Goal: Task Accomplishment & Management: Manage account settings

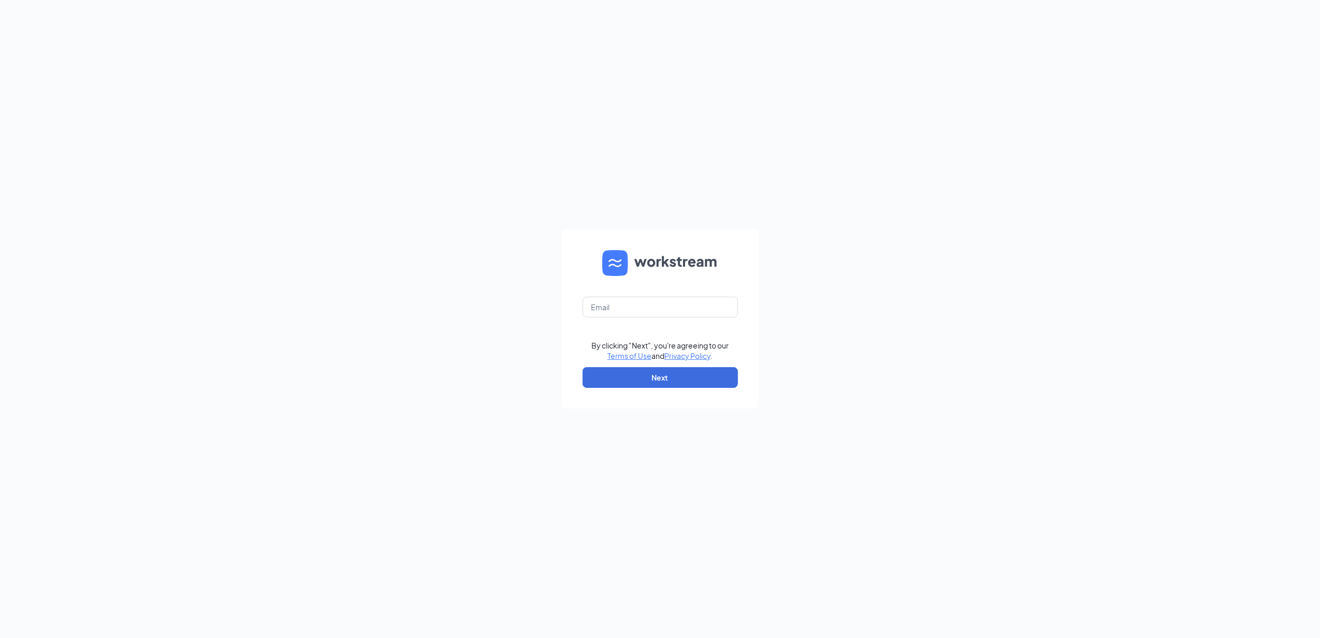
click at [688, 320] on form "By clicking "Next", you're agreeing to our Terms of Use and Privacy Policy . Ne…" at bounding box center [660, 318] width 197 height 179
click at [698, 308] on input "text" at bounding box center [660, 307] width 155 height 21
type input "gmsturgis@bleedblue.net"
click at [680, 381] on button "Next" at bounding box center [660, 377] width 155 height 21
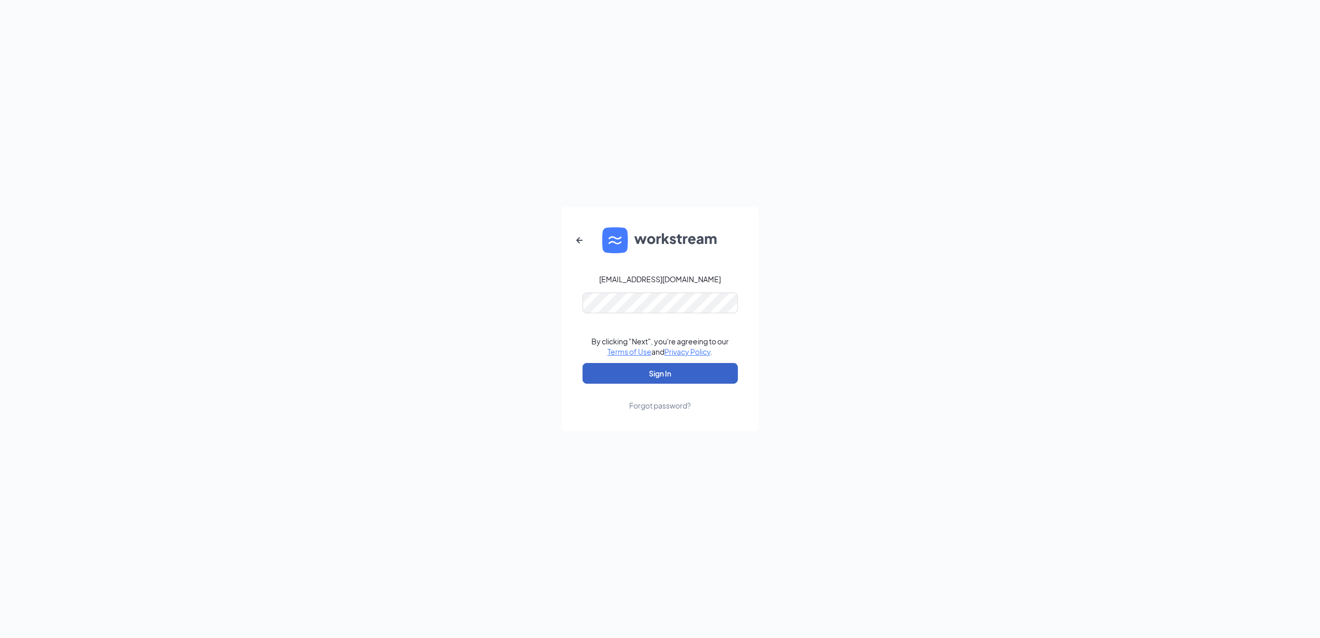
click at [676, 373] on button "Sign In" at bounding box center [660, 373] width 155 height 21
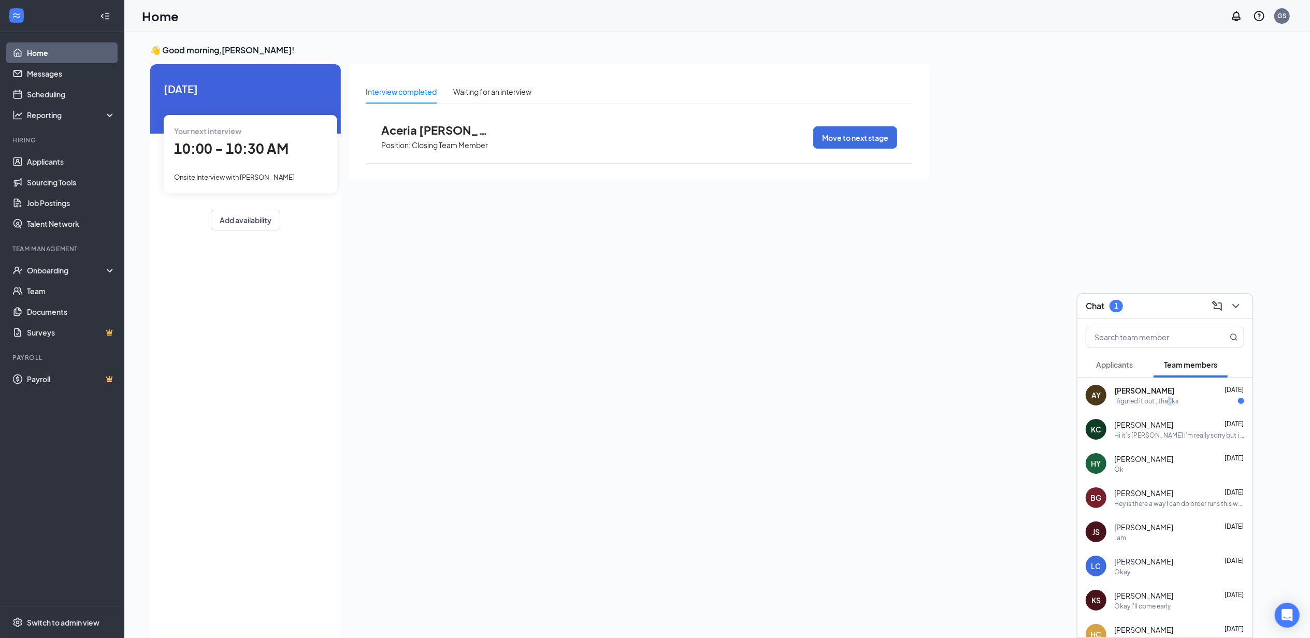
click at [1168, 402] on div "I figured it out , thanks" at bounding box center [1146, 401] width 64 height 9
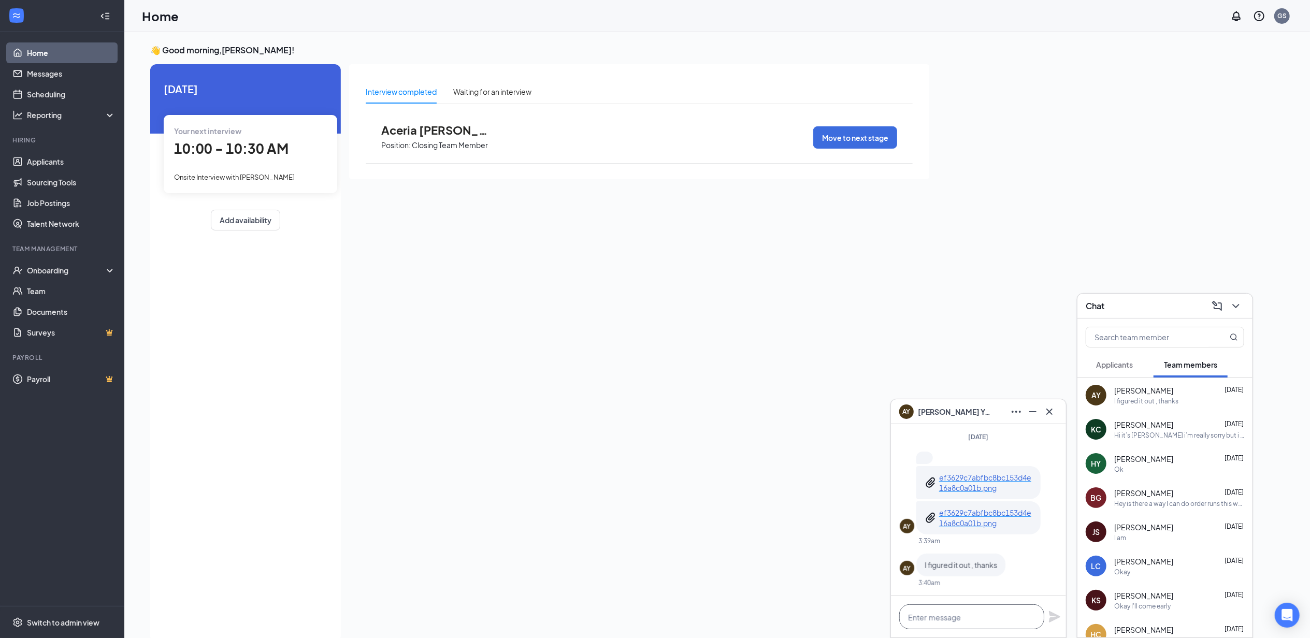
click at [989, 614] on textarea at bounding box center [971, 616] width 145 height 25
click at [1051, 413] on icon "Cross" at bounding box center [1049, 411] width 6 height 6
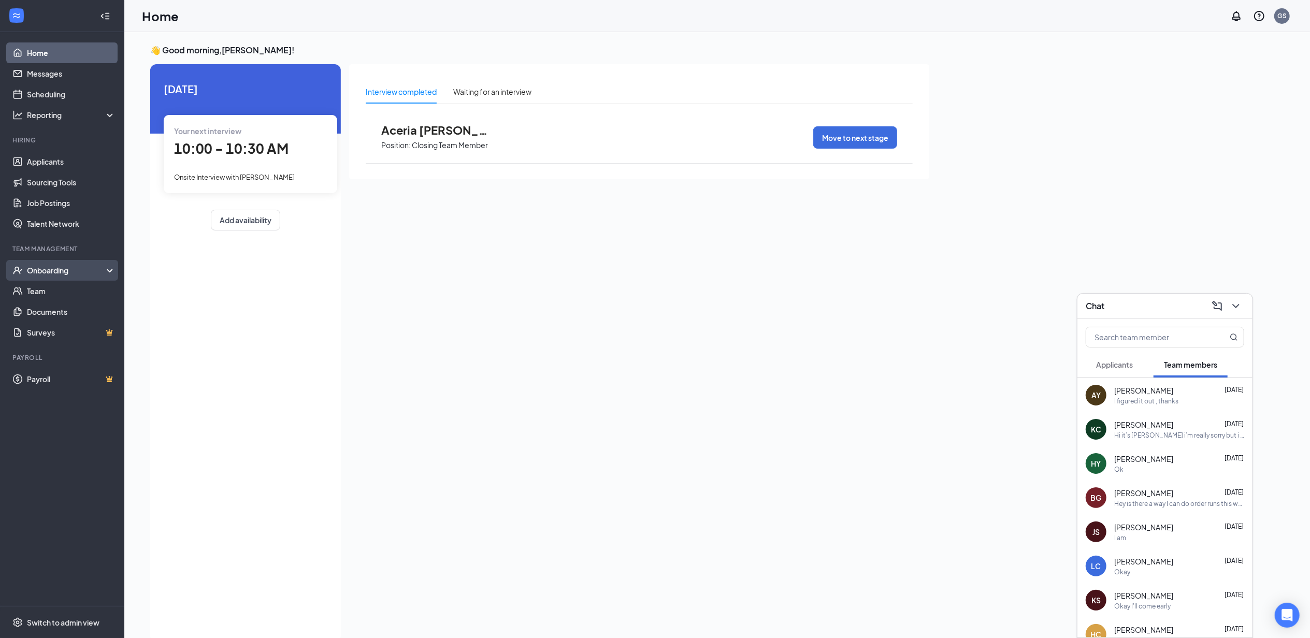
click at [40, 267] on div "Onboarding" at bounding box center [67, 270] width 80 height 10
click at [64, 291] on link "Overview" at bounding box center [71, 291] width 89 height 21
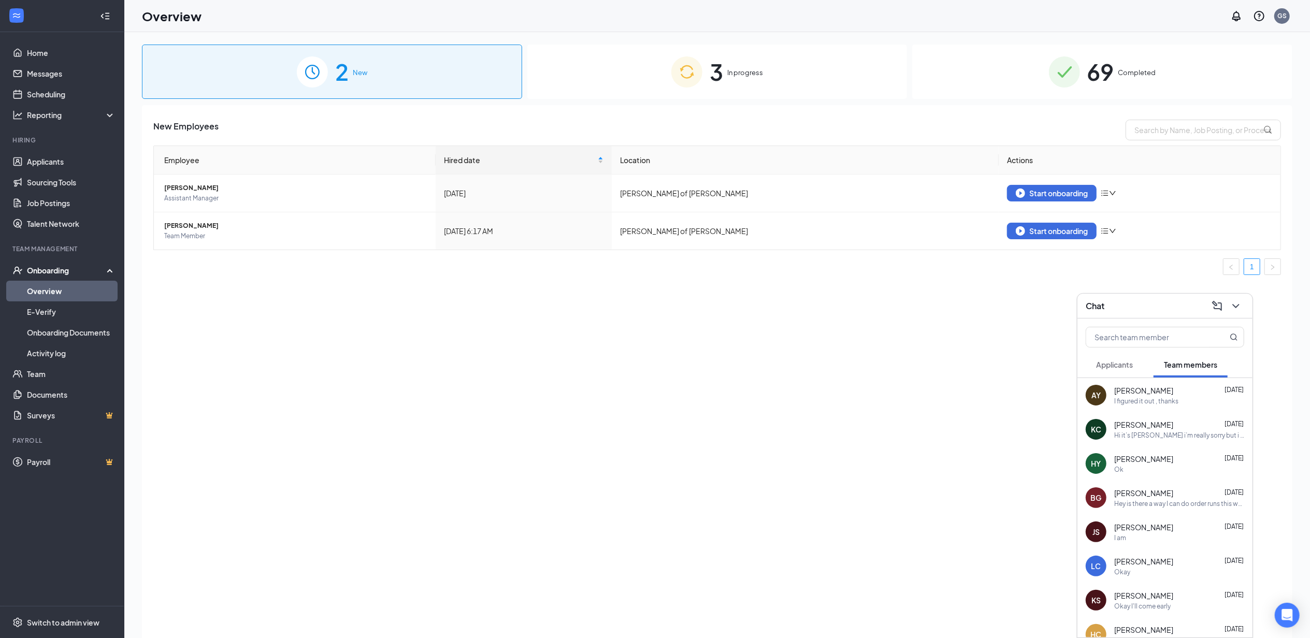
click at [841, 74] on div "3 In progress" at bounding box center [717, 72] width 380 height 54
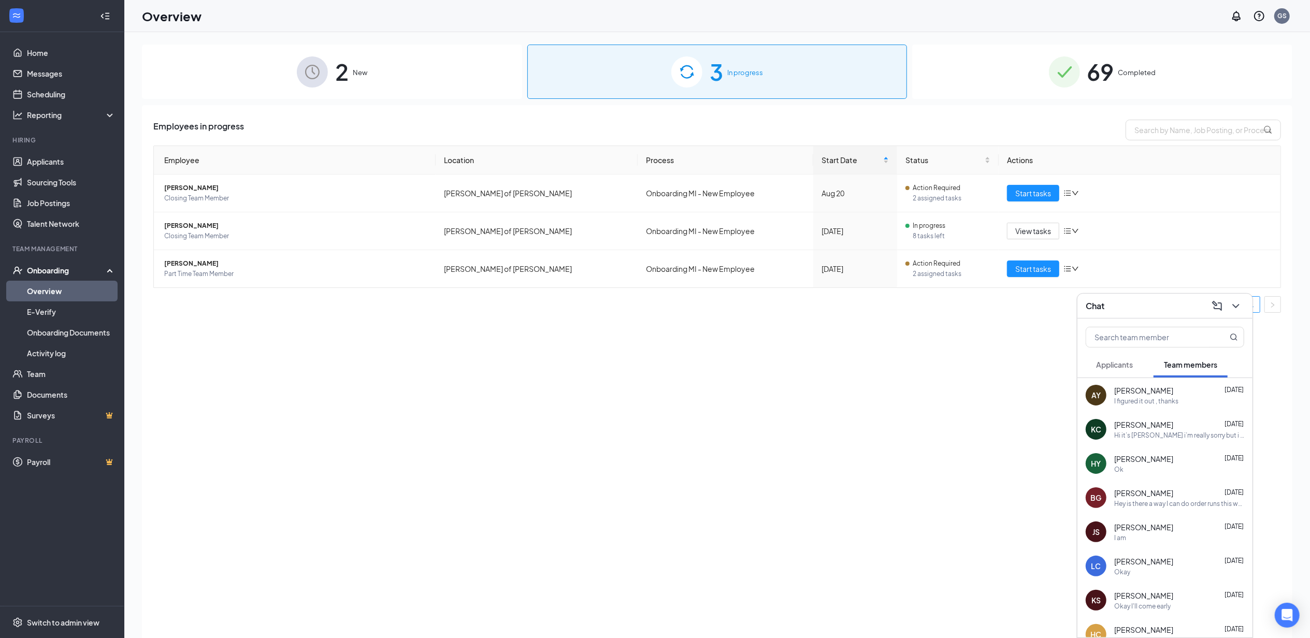
click at [454, 82] on div "2 New" at bounding box center [332, 72] width 380 height 54
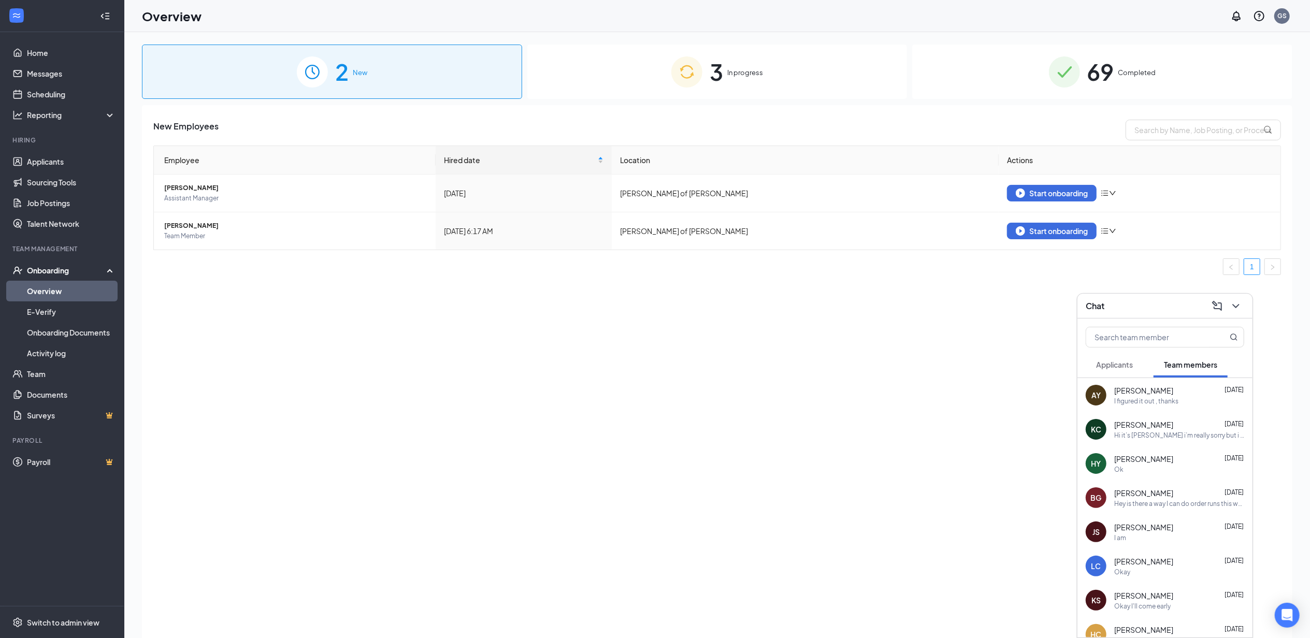
click at [850, 67] on div "3 In progress" at bounding box center [717, 72] width 380 height 54
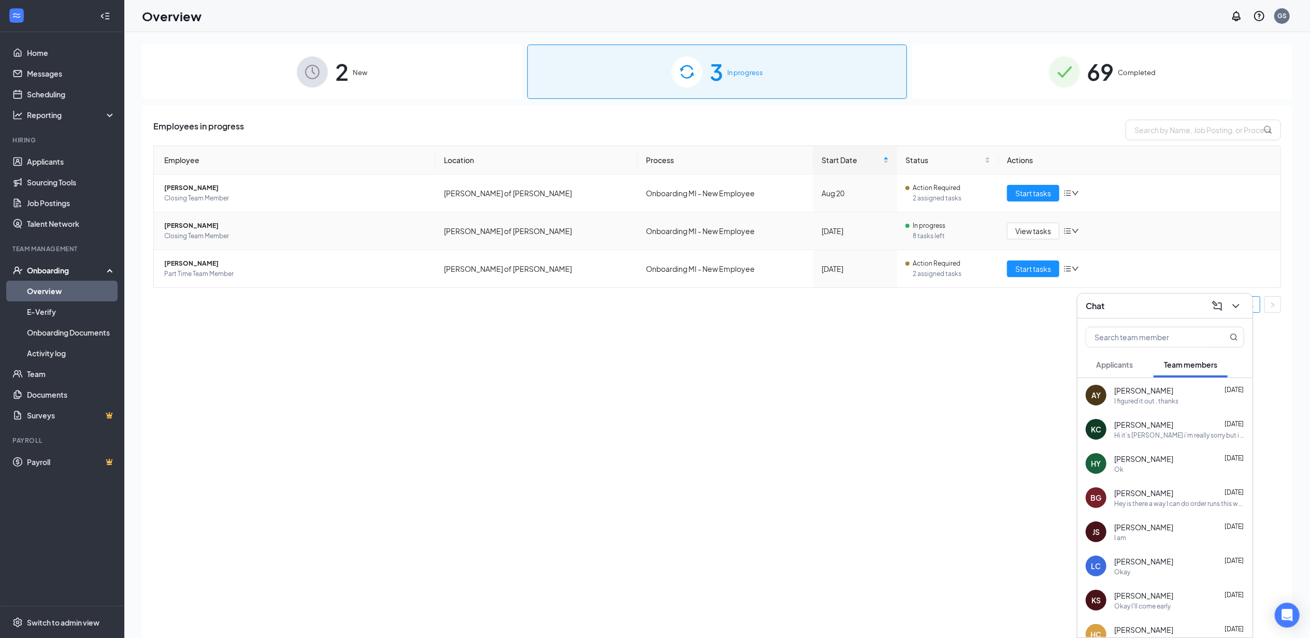
click at [285, 226] on span "[PERSON_NAME]" at bounding box center [295, 226] width 263 height 10
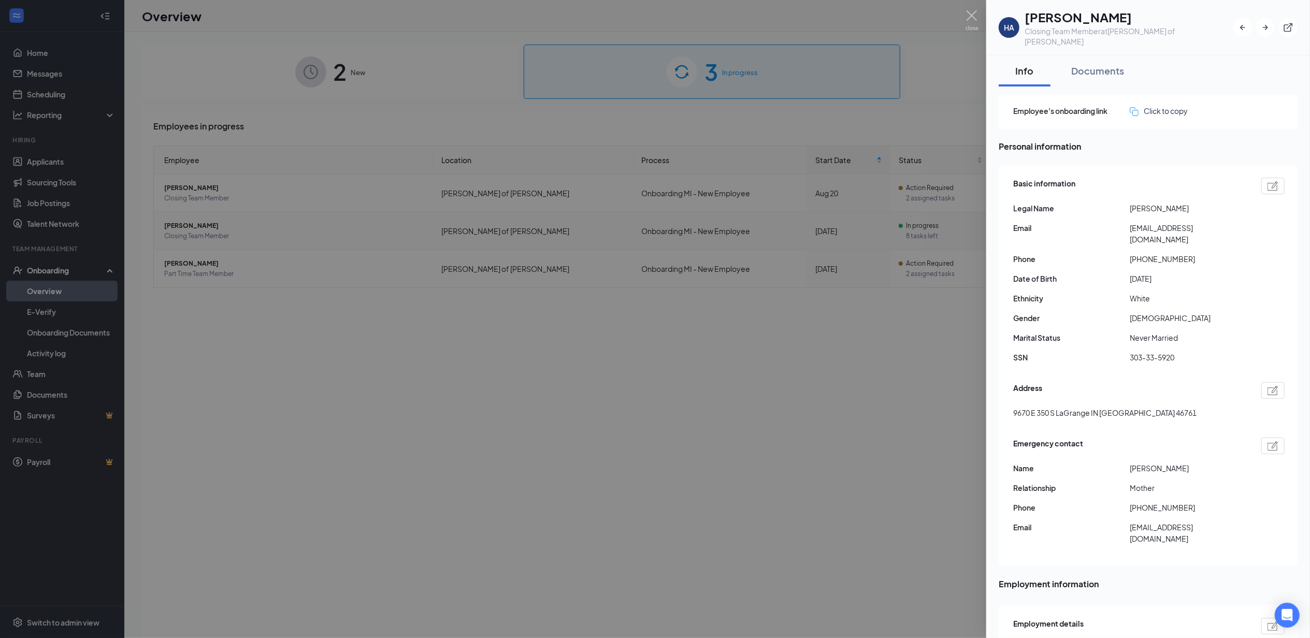
click at [681, 235] on div at bounding box center [655, 319] width 1310 height 638
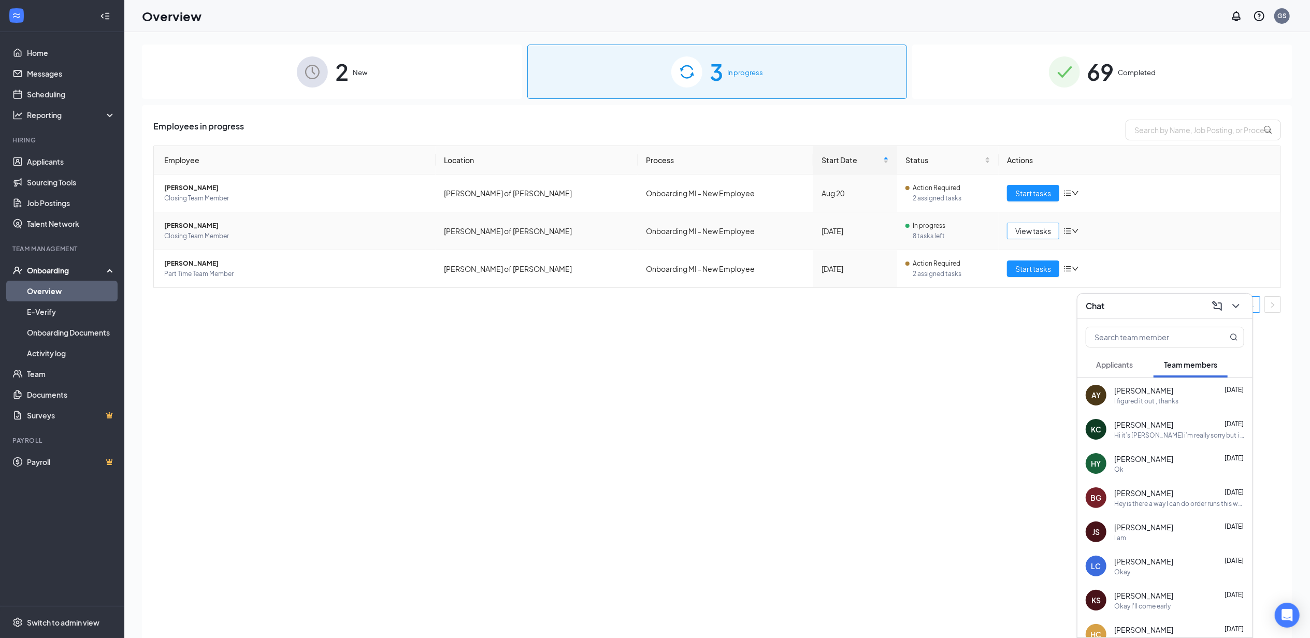
click at [1041, 233] on span "View tasks" at bounding box center [1033, 230] width 36 height 11
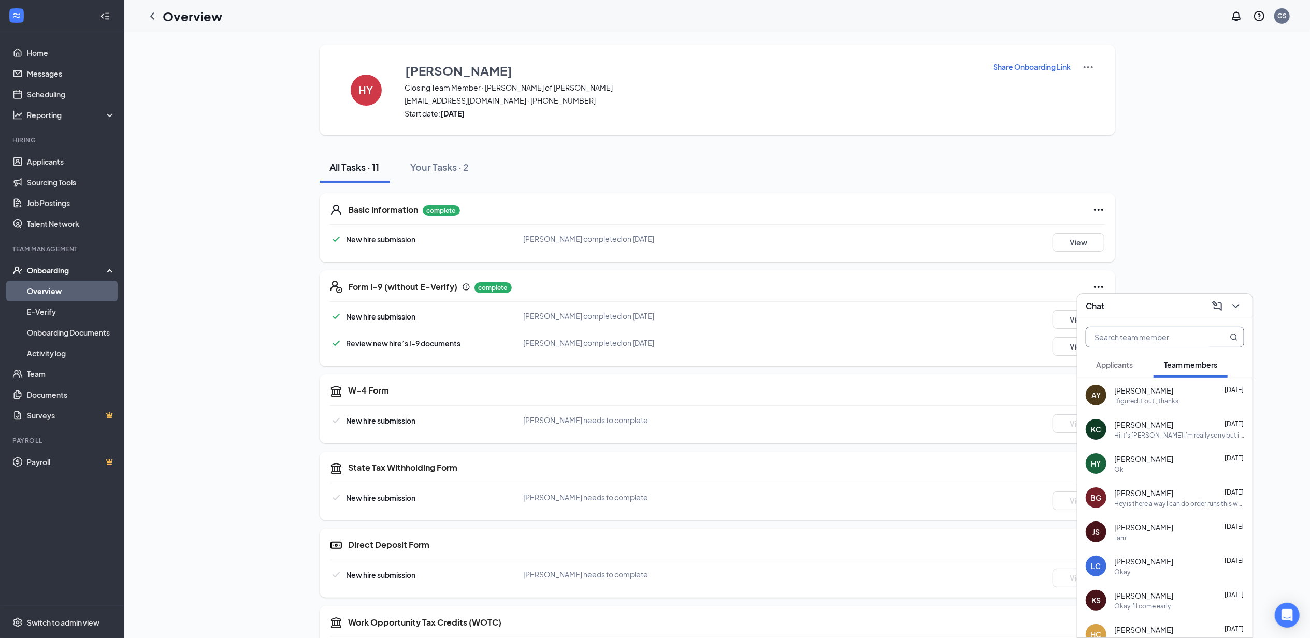
click at [1109, 340] on input "text" at bounding box center [1147, 337] width 123 height 20
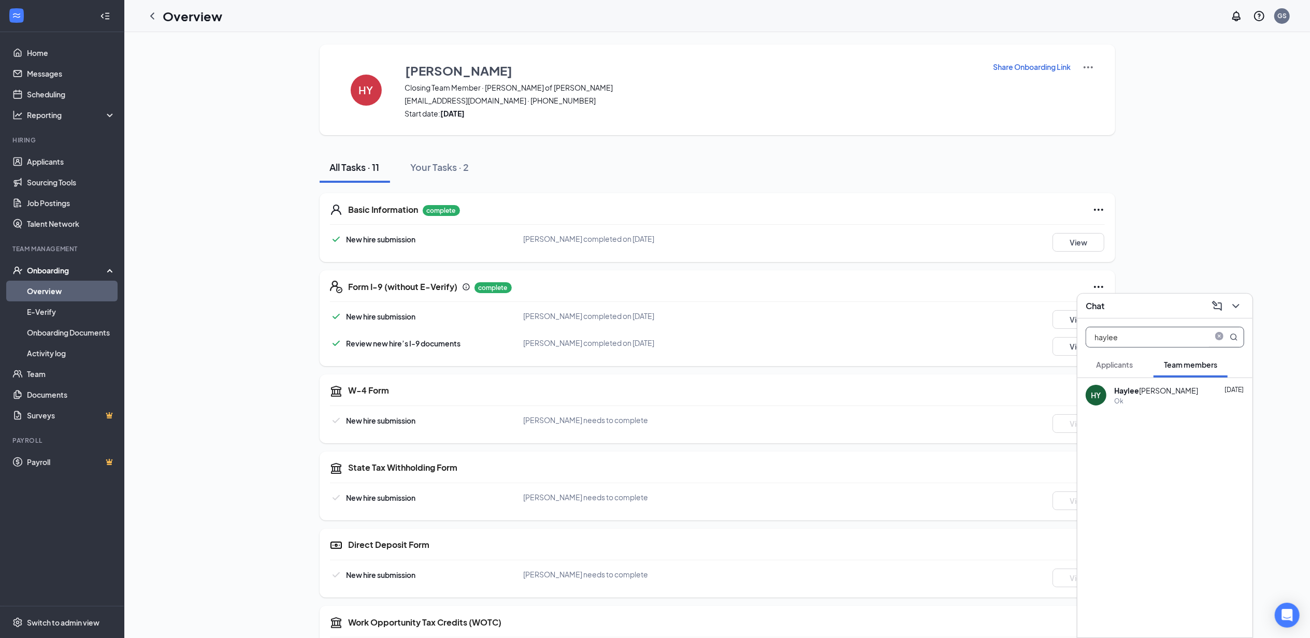
type input "haylee"
click at [1136, 399] on div "Ok" at bounding box center [1179, 401] width 130 height 9
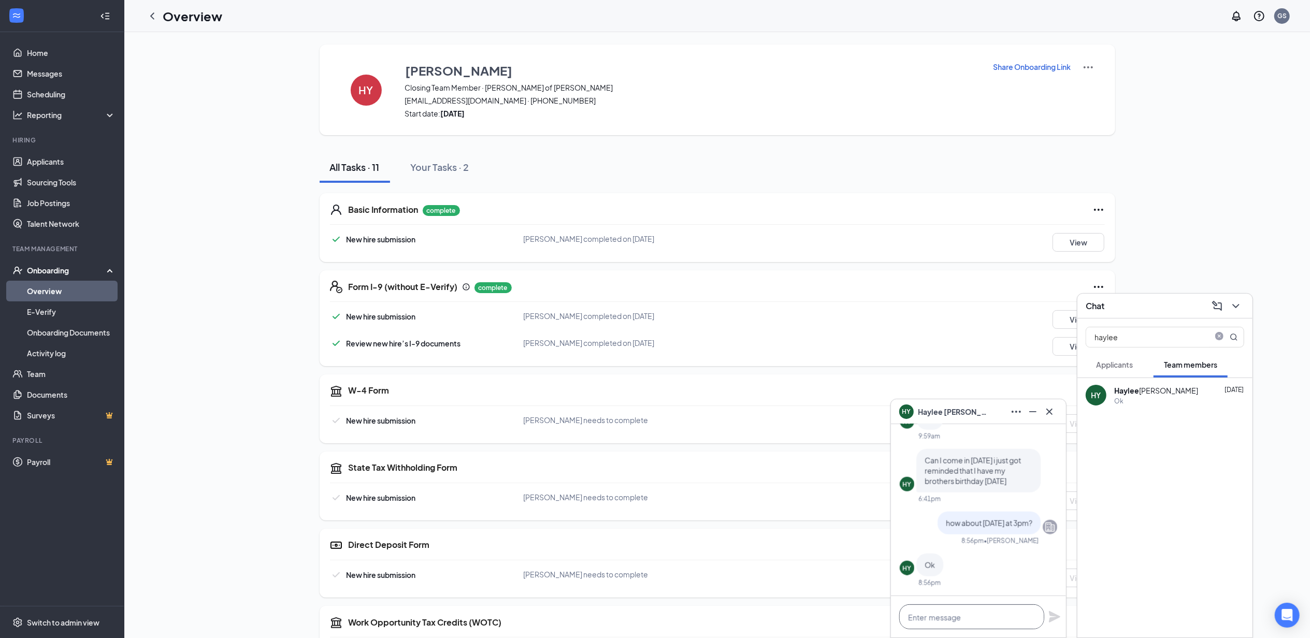
click at [962, 620] on textarea at bounding box center [971, 616] width 145 height 25
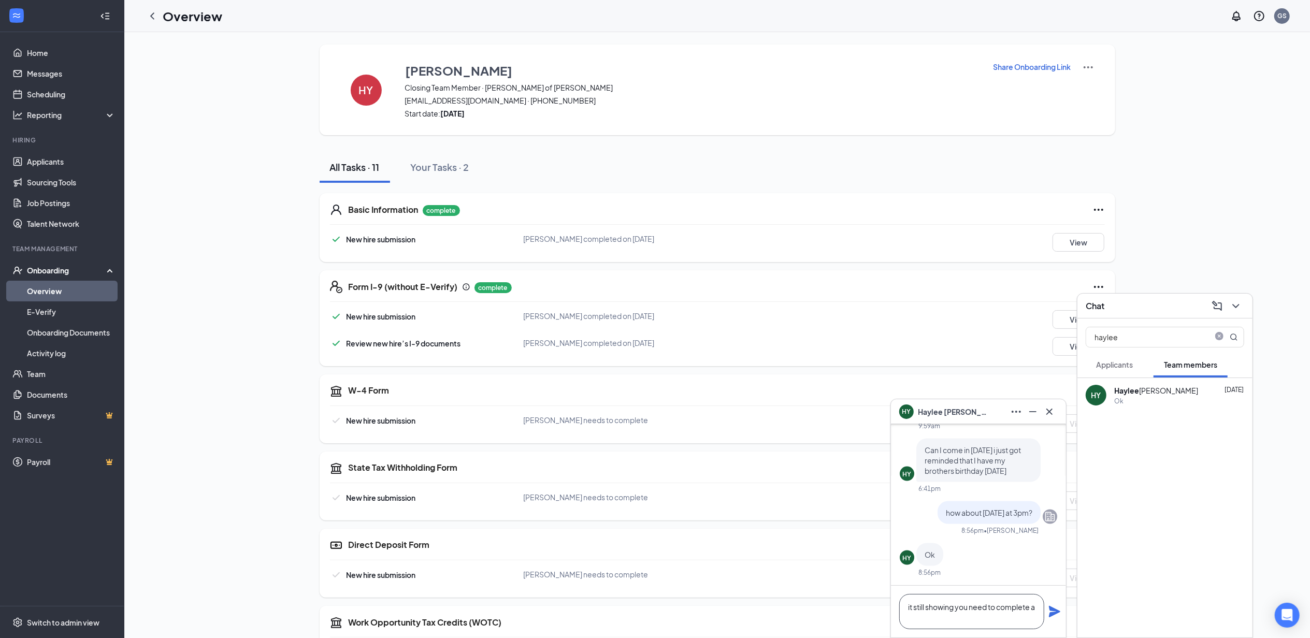
scroll to position [1, 0]
click at [980, 612] on textarea "it still showing you need to complete a few forms online" at bounding box center [971, 611] width 145 height 35
type textarea "it still showing you need to complete a few forms online wotc"
click at [1052, 608] on icon "Plane" at bounding box center [1054, 611] width 11 height 11
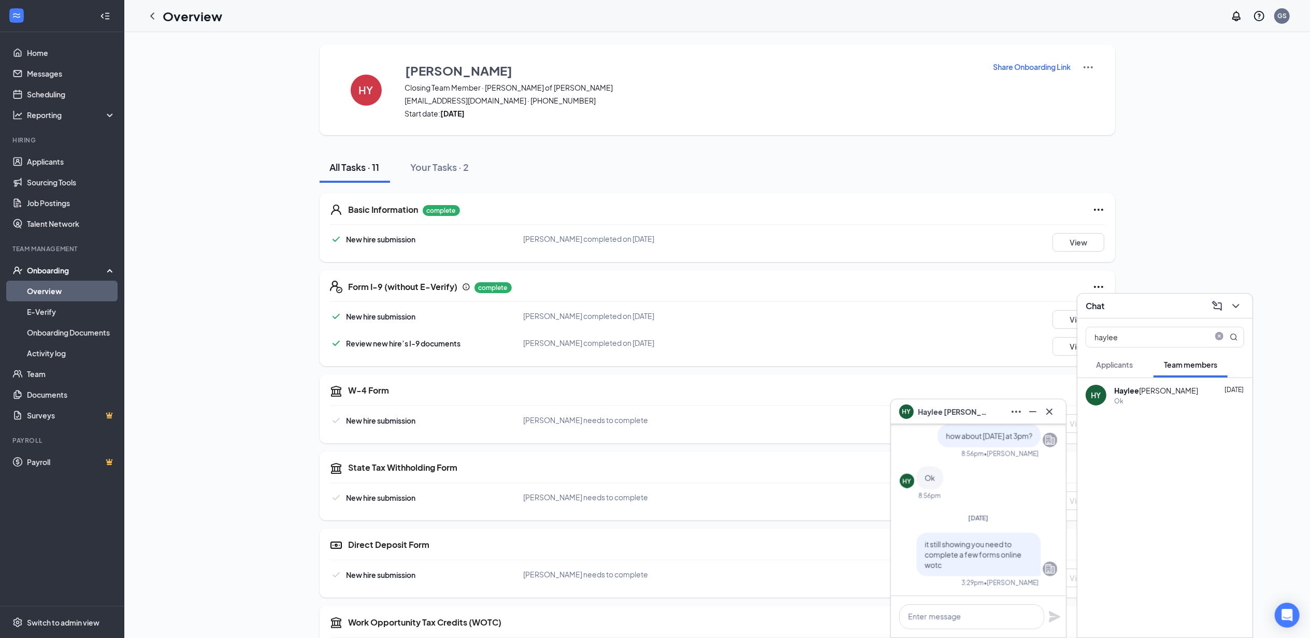
scroll to position [0, 0]
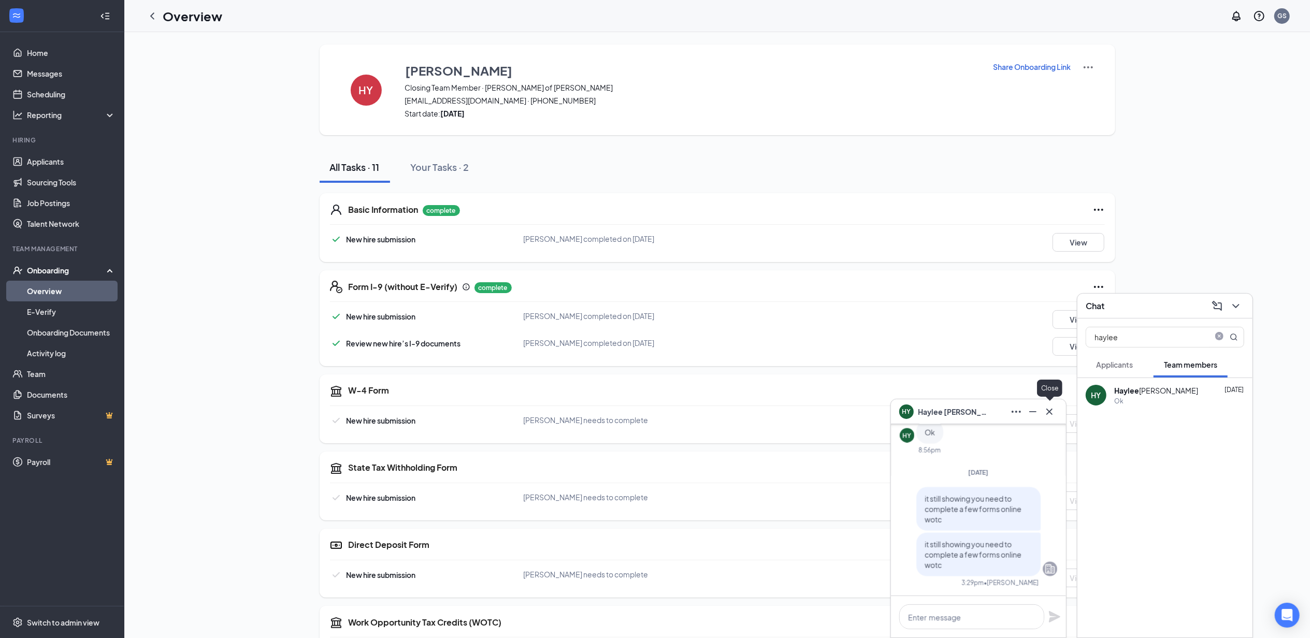
click at [1056, 418] on div at bounding box center [1049, 411] width 17 height 17
click at [1046, 417] on icon "Cross" at bounding box center [1049, 412] width 12 height 12
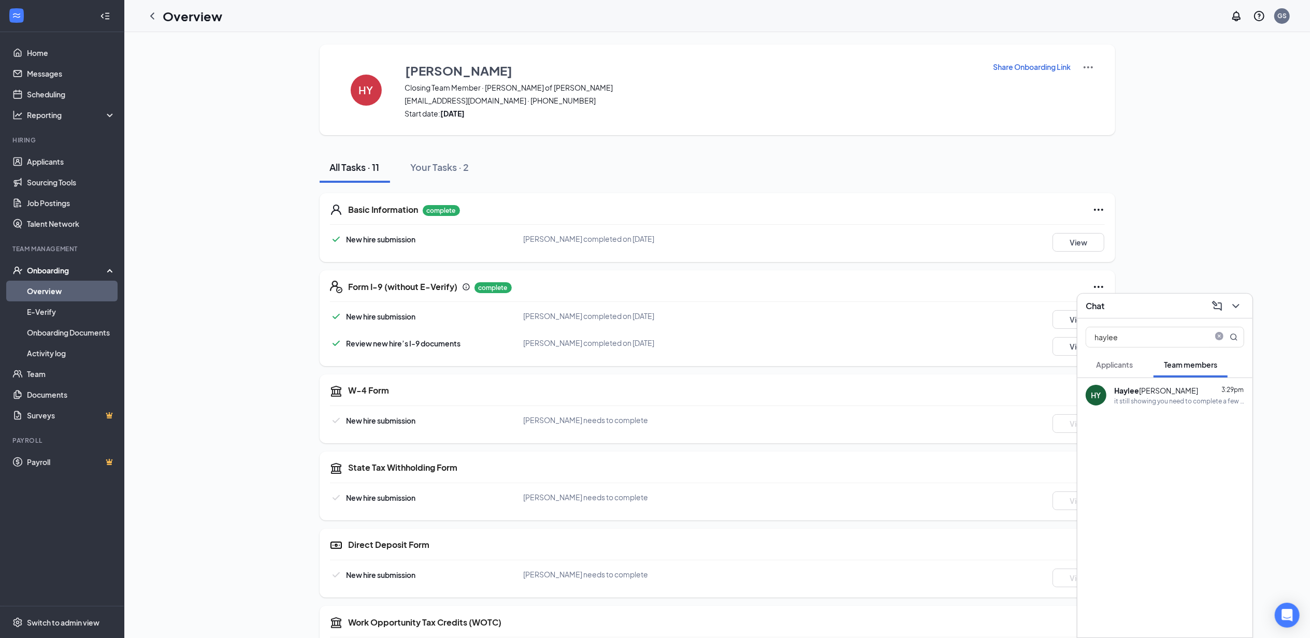
click at [1139, 316] on div "Chat" at bounding box center [1164, 306] width 175 height 25
click at [75, 273] on div "Onboarding" at bounding box center [67, 270] width 80 height 10
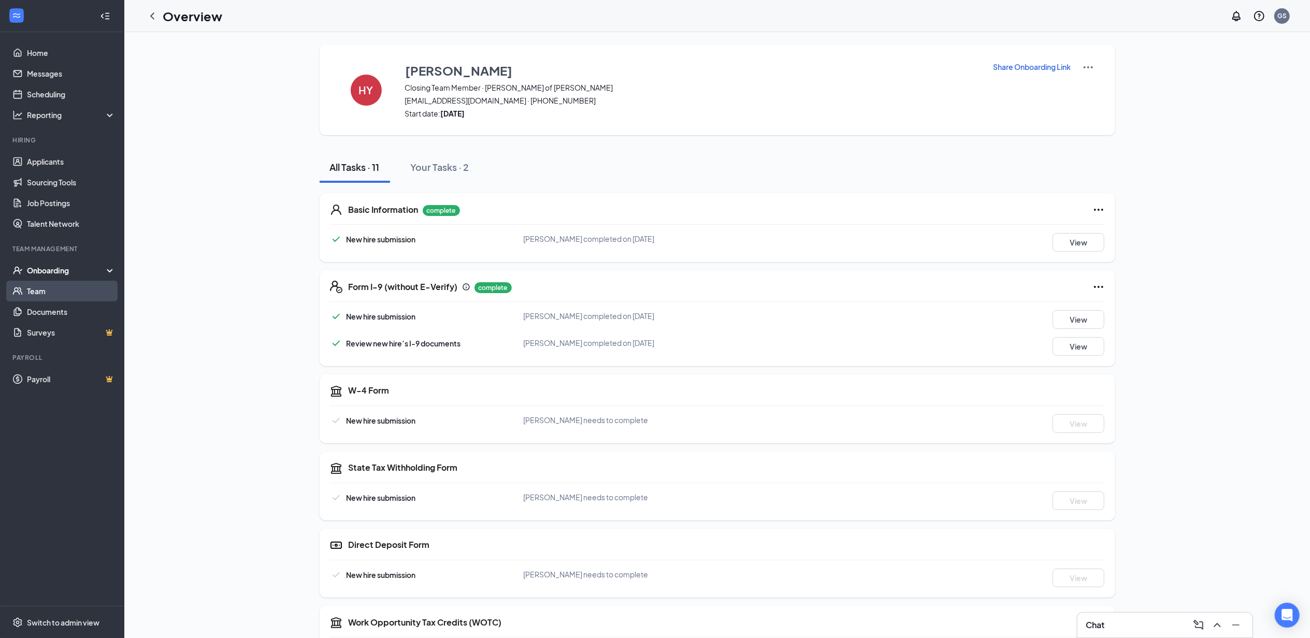
click at [60, 286] on link "Team" at bounding box center [71, 291] width 89 height 21
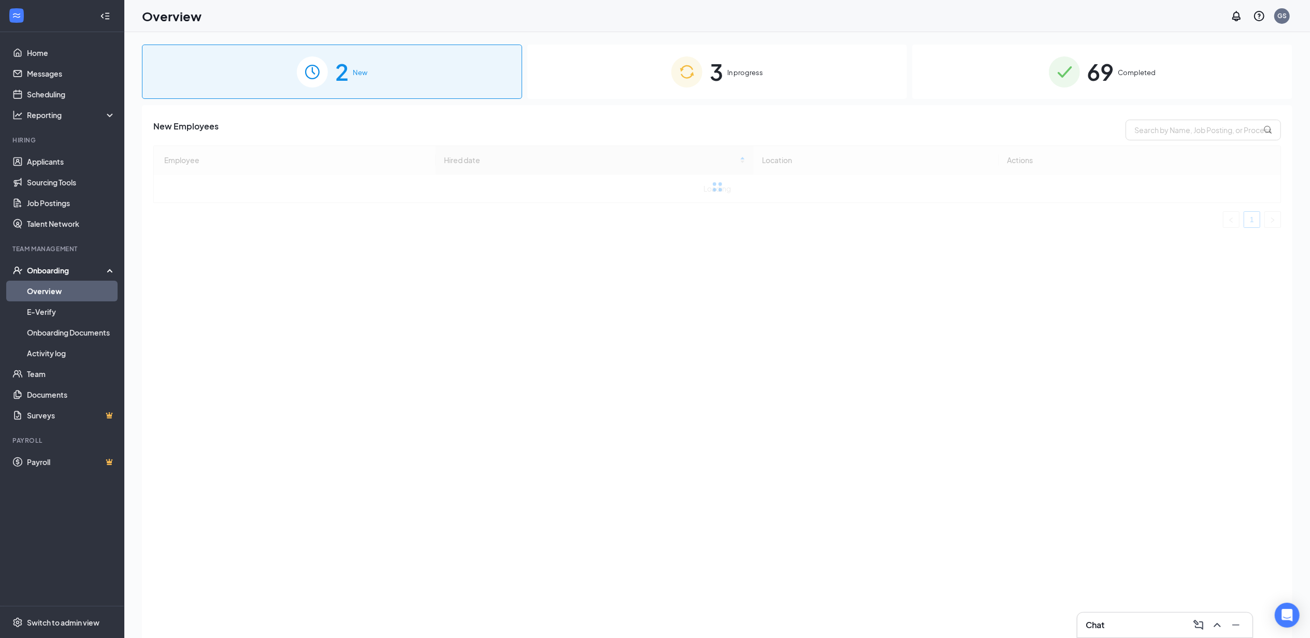
click at [410, 85] on div "2 New" at bounding box center [332, 72] width 380 height 54
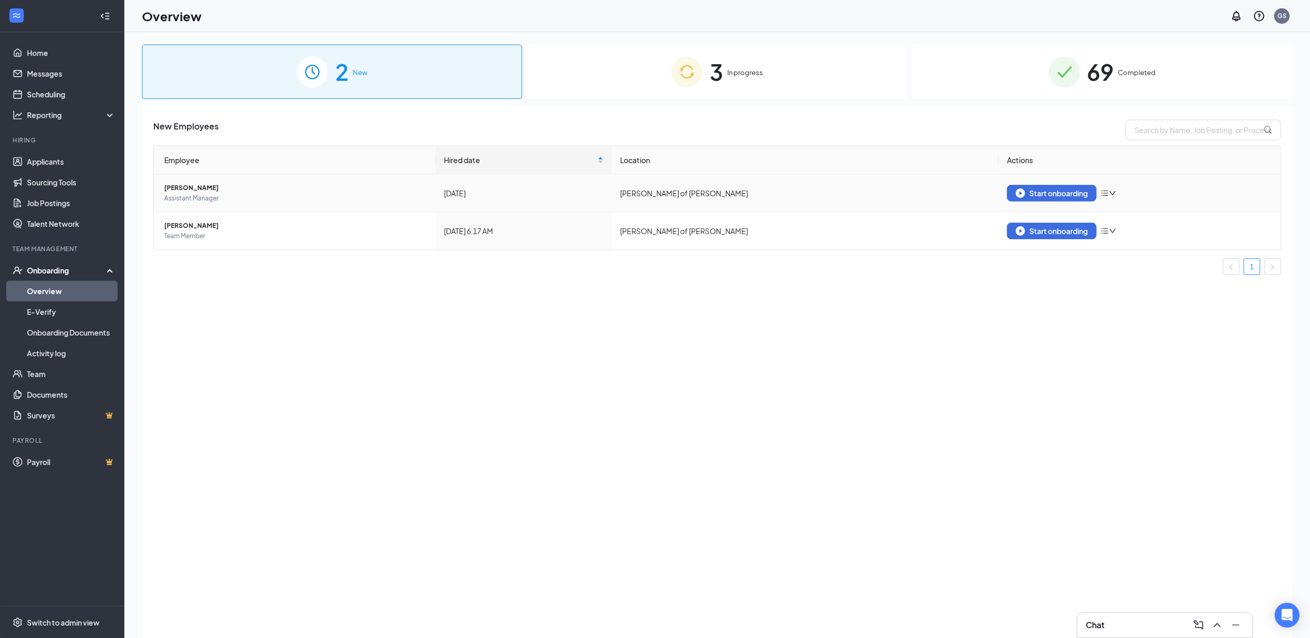
click at [191, 186] on span "[PERSON_NAME]" at bounding box center [295, 188] width 263 height 10
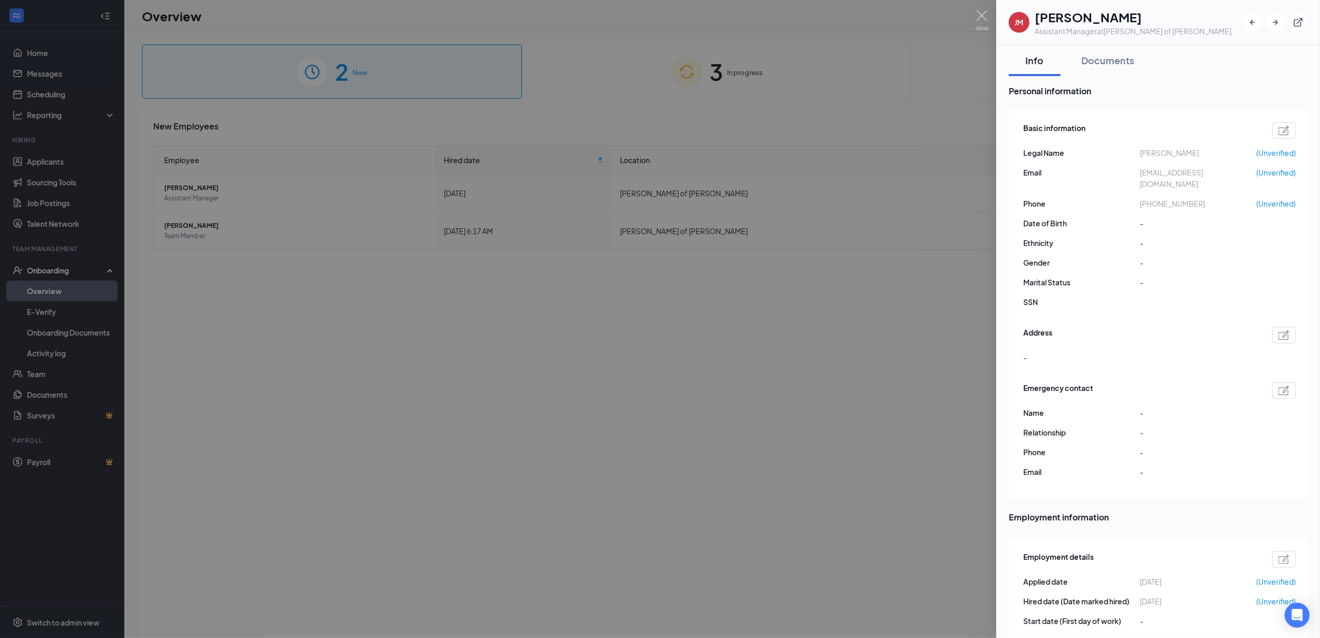
drag, startPoint x: 844, startPoint y: 128, endPoint x: 837, endPoint y: 128, distance: 6.7
click at [843, 128] on div at bounding box center [660, 319] width 1320 height 638
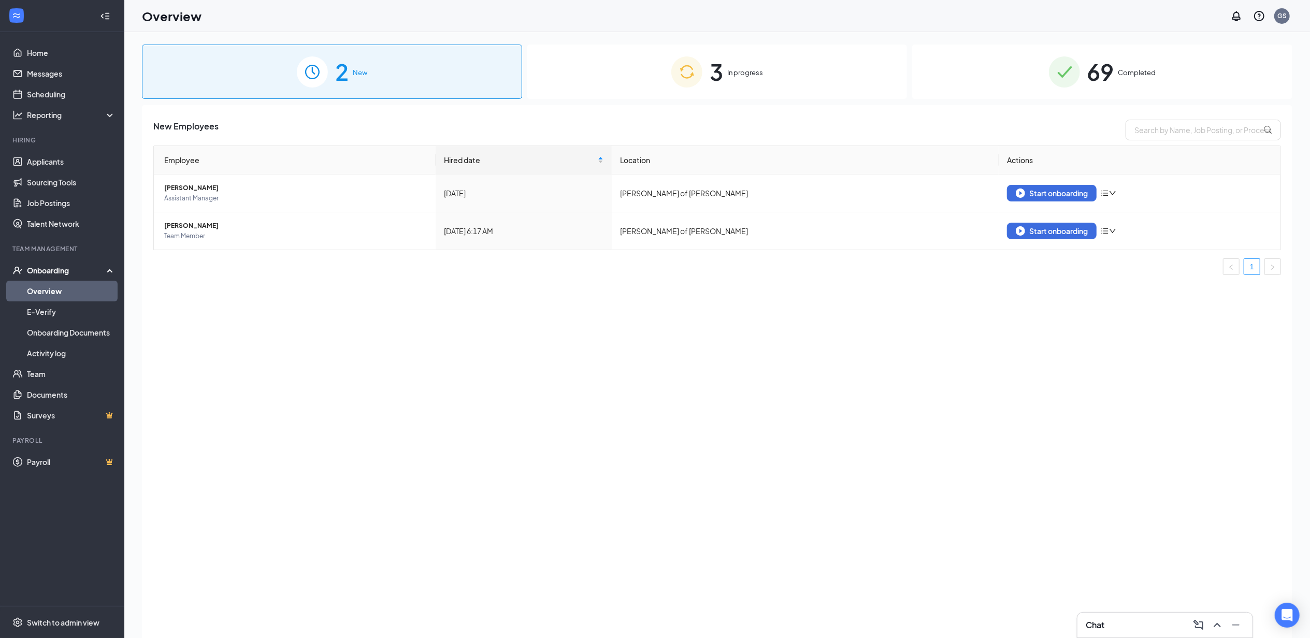
click at [761, 83] on div "3 In progress" at bounding box center [717, 72] width 380 height 54
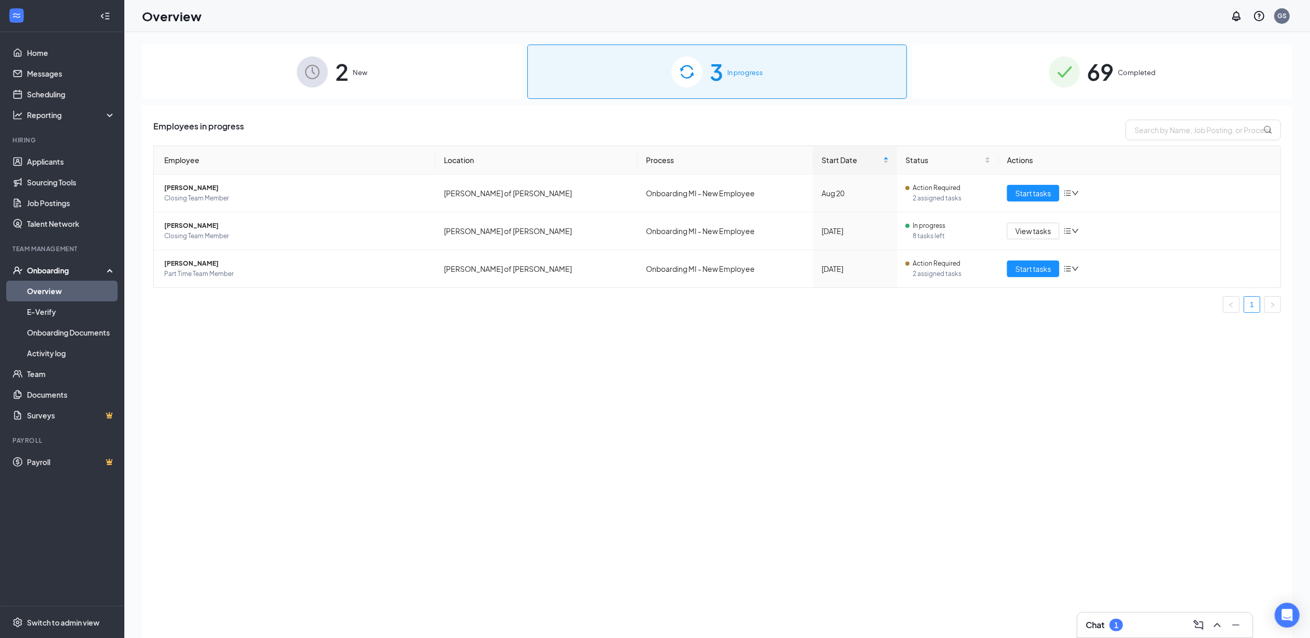
click at [1165, 626] on div "Chat 1" at bounding box center [1165, 625] width 158 height 17
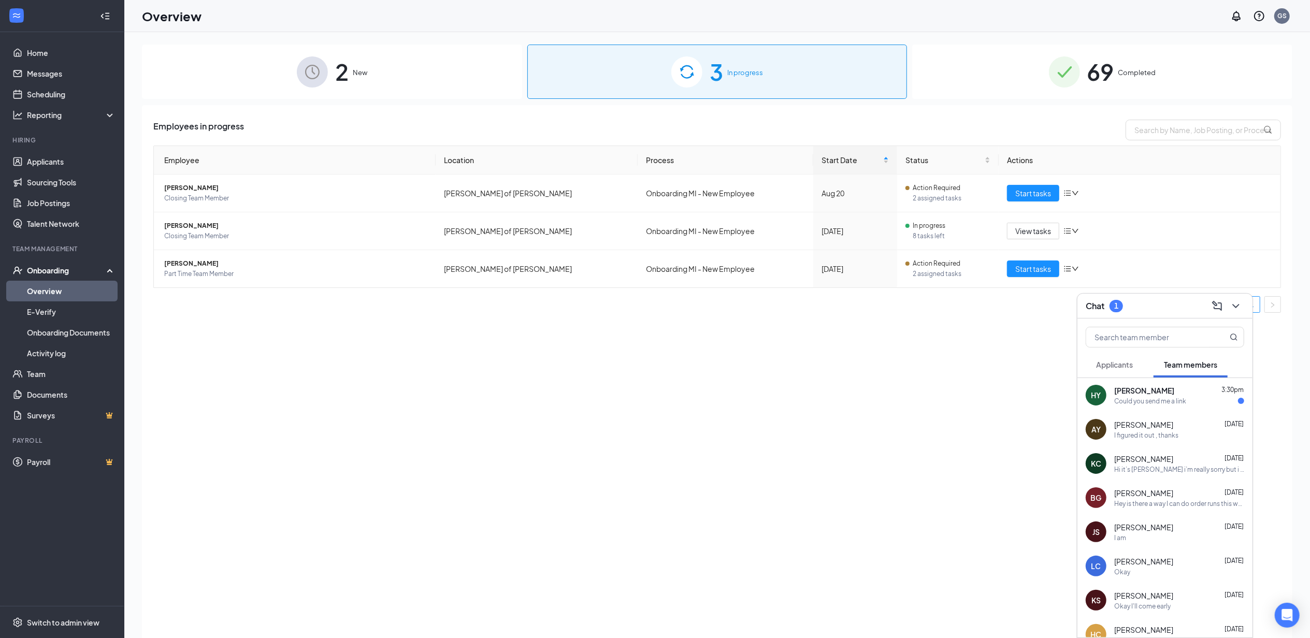
click at [1164, 411] on div "HY [PERSON_NAME] 3:30pm Could you send me a link" at bounding box center [1164, 395] width 175 height 34
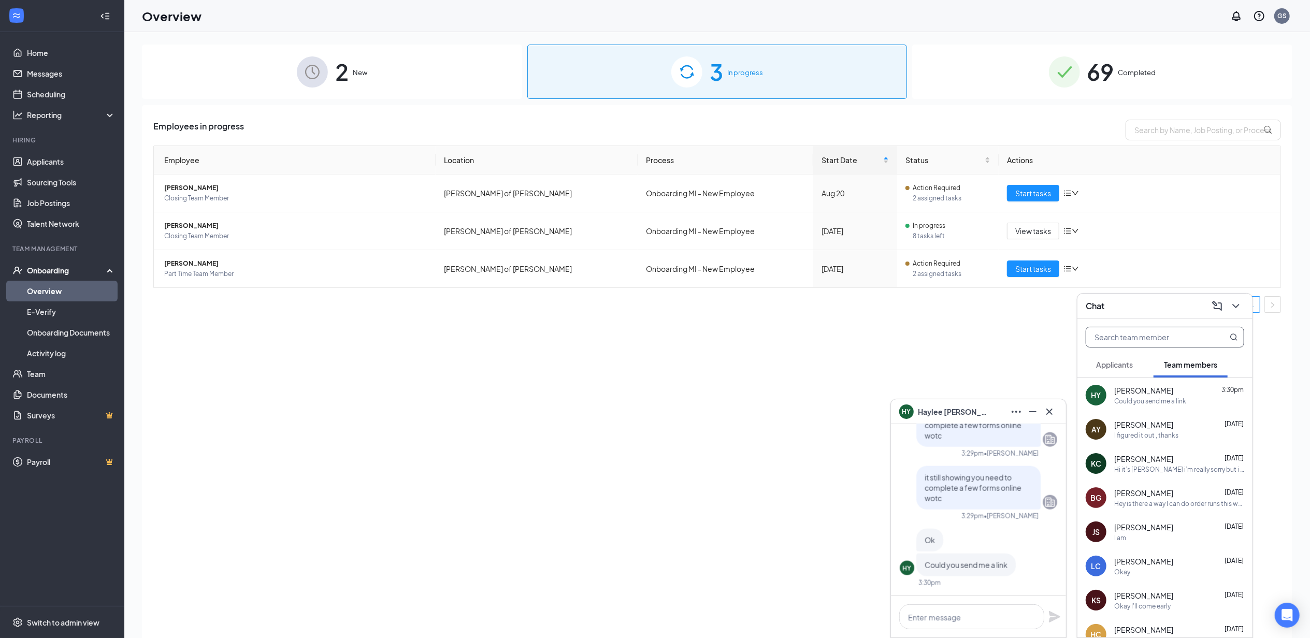
click at [1153, 336] on input "text" at bounding box center [1147, 337] width 123 height 20
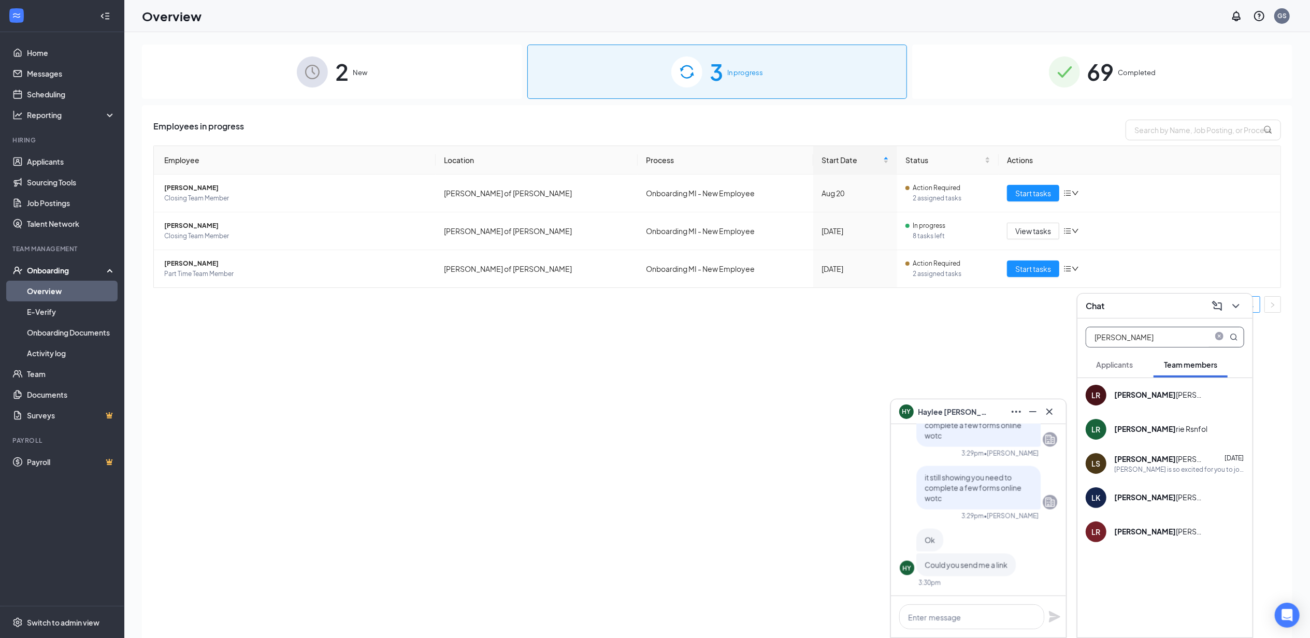
type input "[PERSON_NAME]"
click at [1174, 467] on div "[PERSON_NAME] is so excited for you to join our team! Do you know anyone else w…" at bounding box center [1179, 469] width 130 height 9
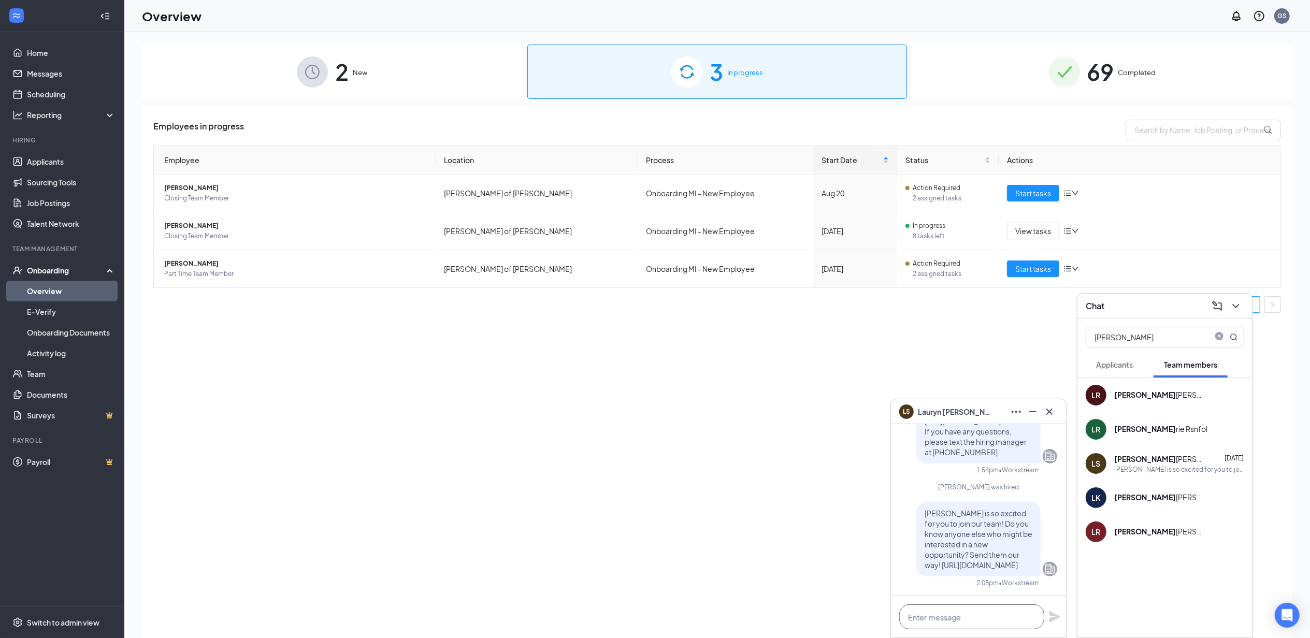
click at [979, 608] on textarea at bounding box center [971, 616] width 145 height 25
click at [975, 612] on textarea "can you come in [DATE] at 3 to do orintation?" at bounding box center [971, 611] width 145 height 35
drag, startPoint x: 949, startPoint y: 617, endPoint x: 875, endPoint y: 591, distance: 78.1
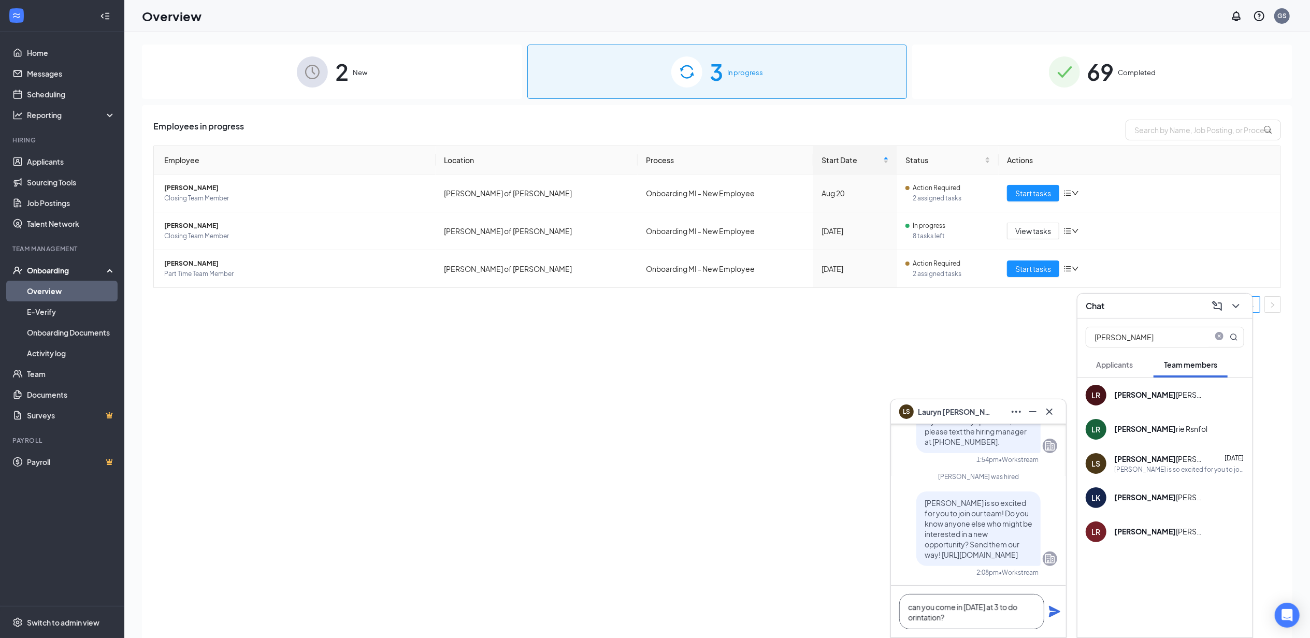
click at [875, 591] on div "LS [PERSON_NAME] LS [PERSON_NAME] Team member Part Time Team Member • [PERSON_N…" at bounding box center [717, 358] width 1186 height 653
type textarea "can you come in [DATE] at 3 to do orintation?"
drag, startPoint x: 1165, startPoint y: 340, endPoint x: 869, endPoint y: 374, distance: 297.6
click at [867, 378] on div "LS [PERSON_NAME] LS [PERSON_NAME] Team member Part Time Team Member • [PERSON_N…" at bounding box center [717, 358] width 1186 height 653
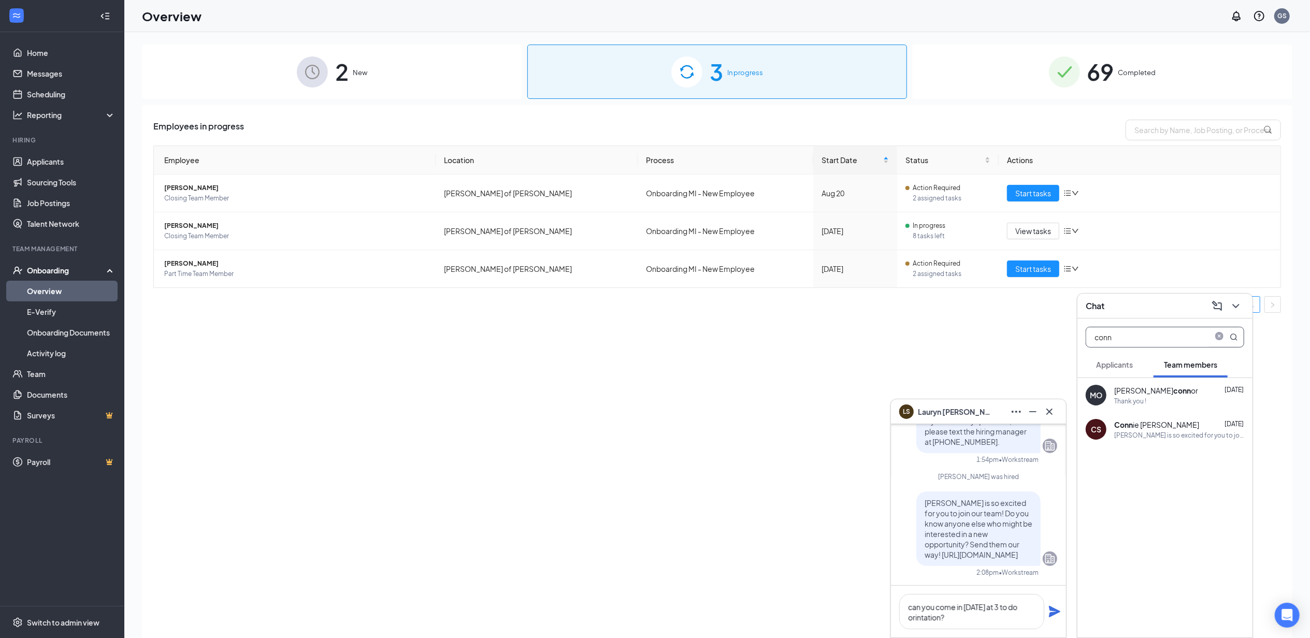
type input "conn"
click at [1172, 436] on div "[PERSON_NAME] is so excited for you to join our team! Do you know anyone else w…" at bounding box center [1179, 435] width 130 height 9
click at [1057, 612] on icon "Plane" at bounding box center [1054, 611] width 11 height 11
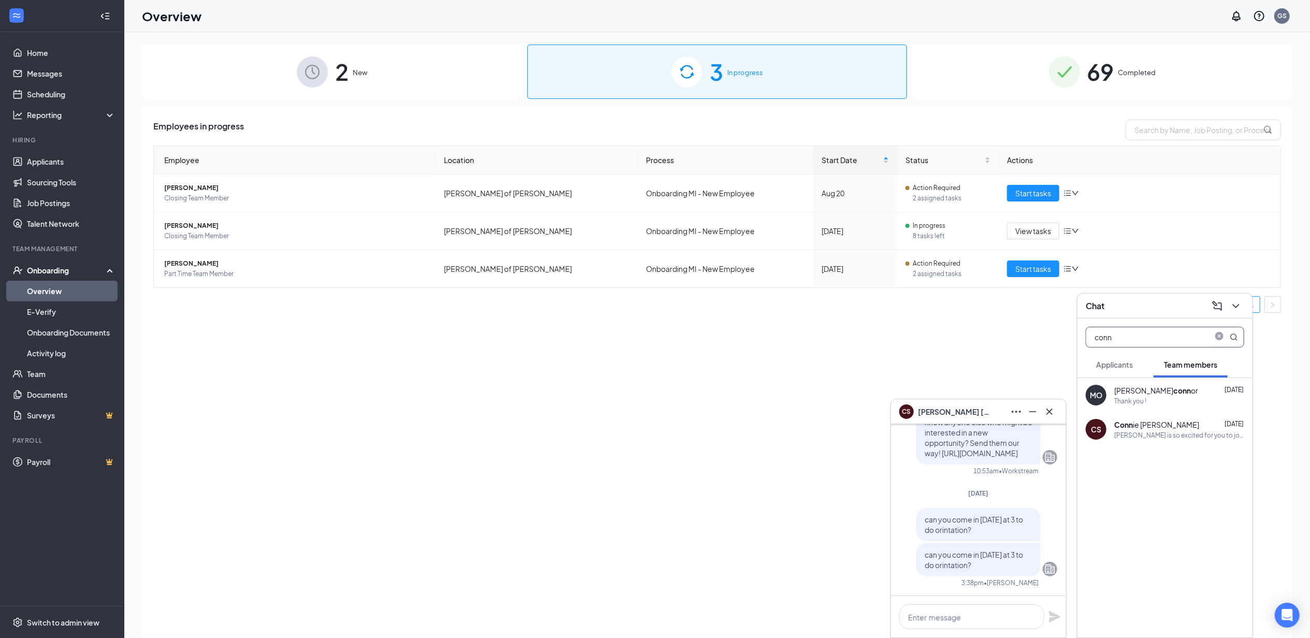
click at [1150, 327] on input "conn" at bounding box center [1147, 337] width 123 height 20
click at [1215, 336] on icon "close-circle" at bounding box center [1219, 337] width 8 height 8
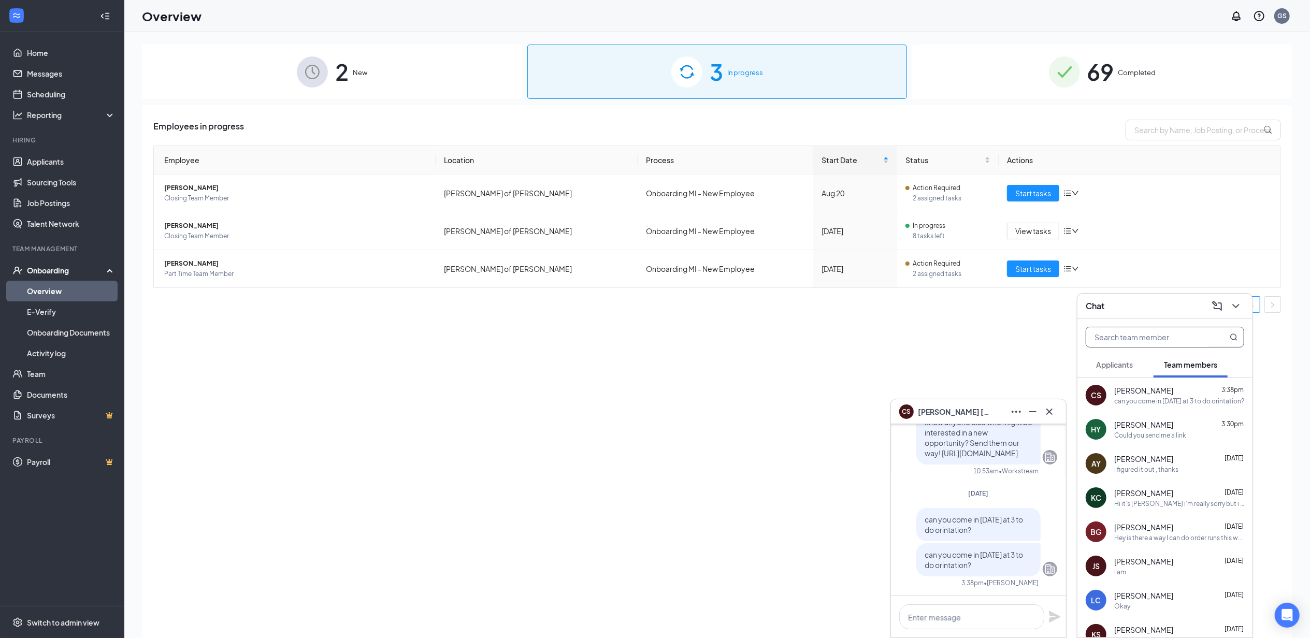
click at [1175, 340] on input "text" at bounding box center [1147, 337] width 123 height 20
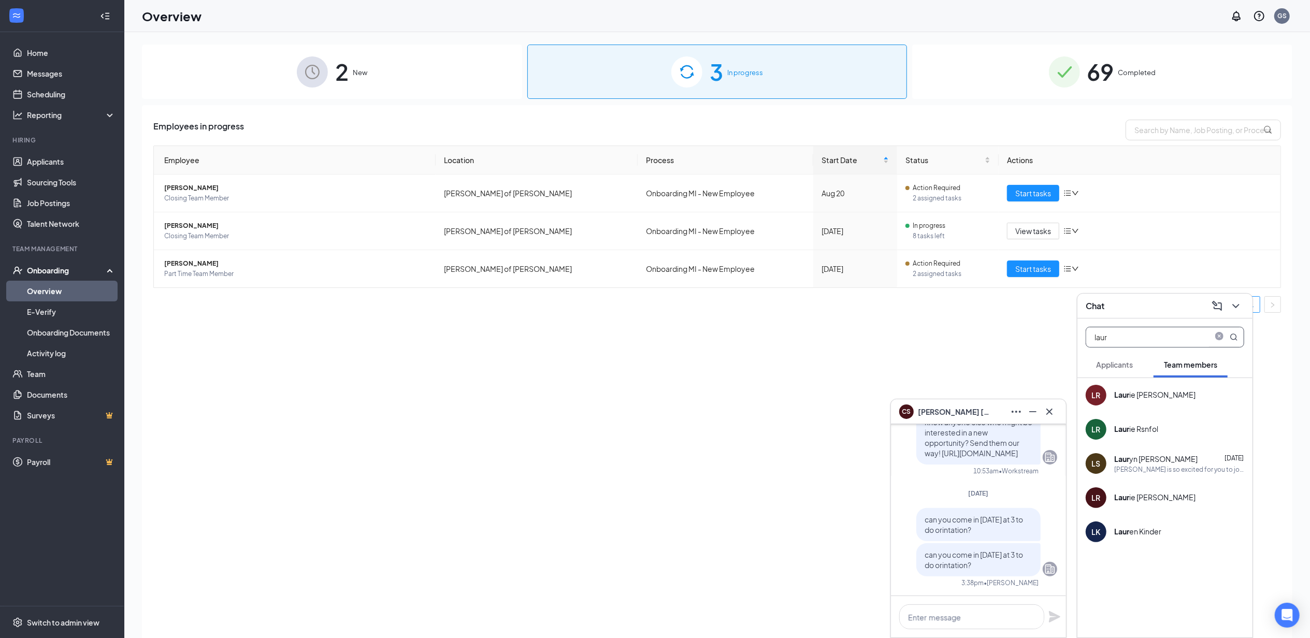
type input "laur"
click at [1227, 471] on div "[PERSON_NAME] is so excited for you to join our team! Do you know anyone else w…" at bounding box center [1179, 469] width 130 height 9
click at [1011, 612] on textarea at bounding box center [971, 616] width 145 height 25
paste textarea "can you come in [DATE] at 3 to do orintation?"
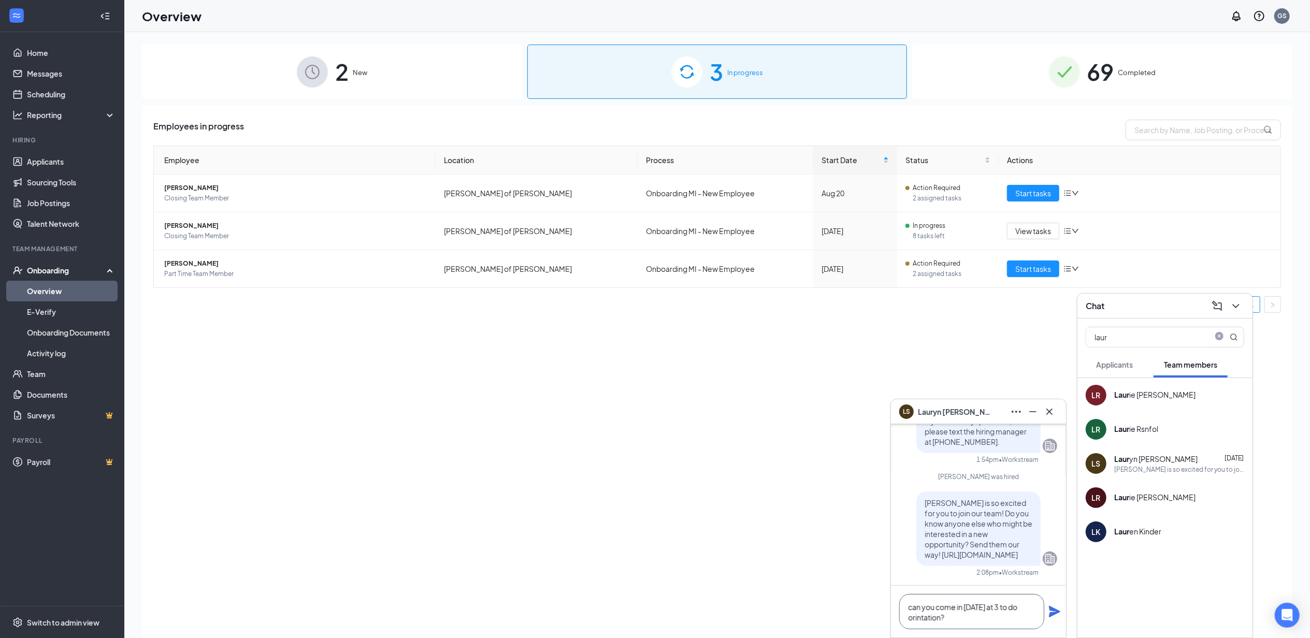
scroll to position [1, 0]
type textarea "can you come in [DATE] at 3 to do orintation?"
click at [1055, 608] on icon "Plane" at bounding box center [1054, 611] width 12 height 12
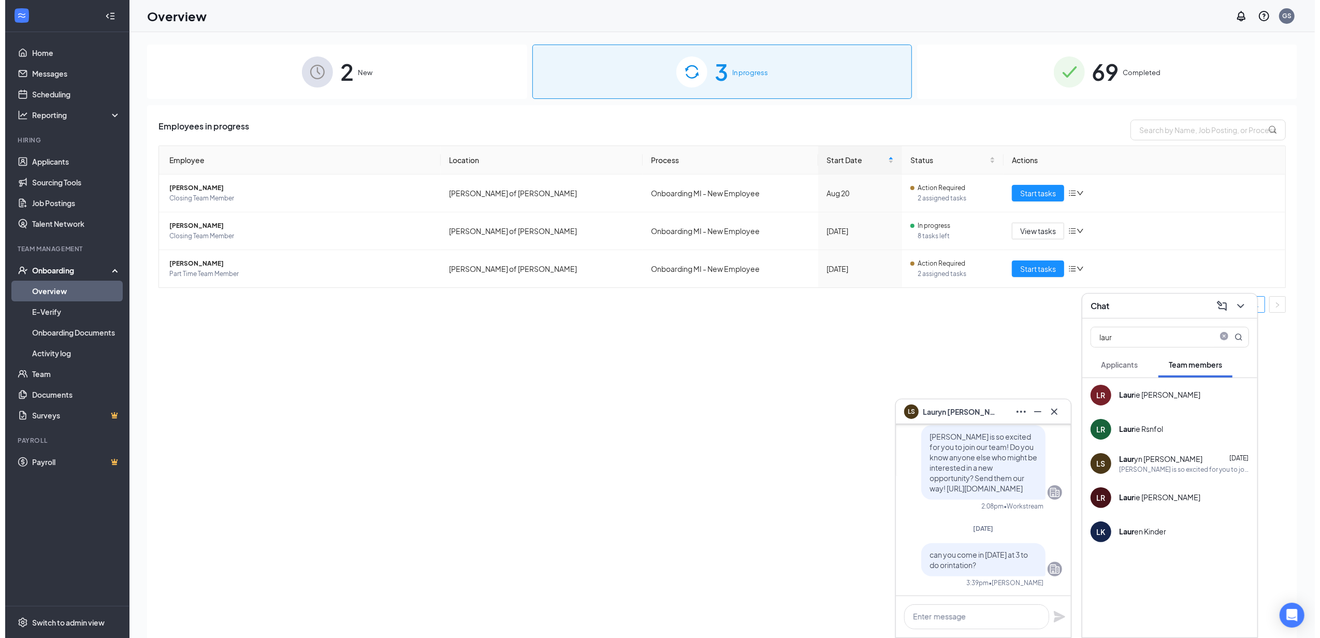
scroll to position [0, 0]
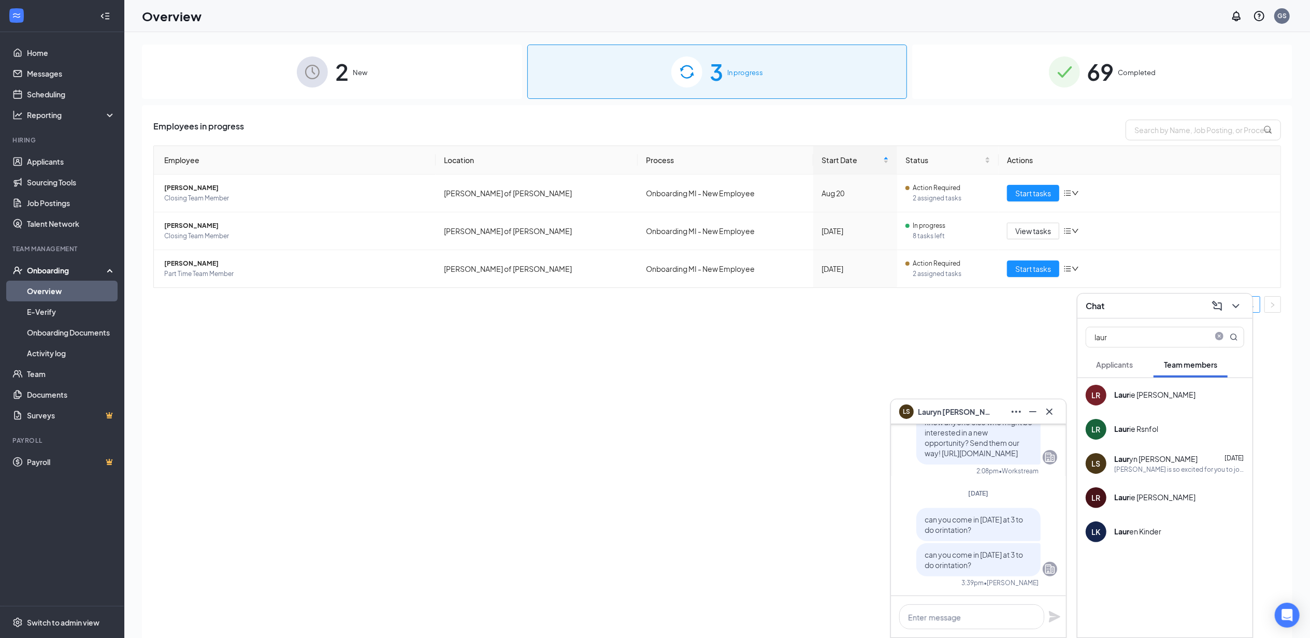
click at [1059, 414] on div "LS [PERSON_NAME]" at bounding box center [978, 411] width 175 height 25
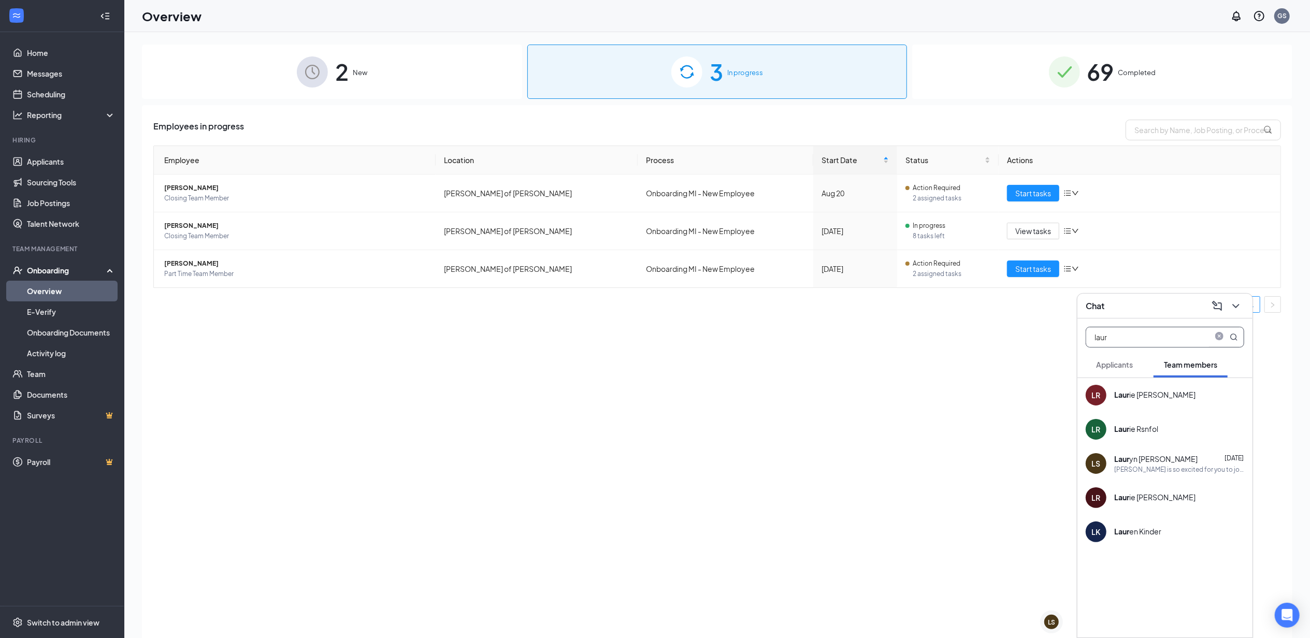
drag, startPoint x: 1137, startPoint y: 334, endPoint x: 961, endPoint y: 340, distance: 176.2
click at [961, 340] on div "LS [PERSON_NAME] LS Chat laur Applicants Team members [PERSON_NAME] ie [PERSON_…" at bounding box center [717, 358] width 1186 height 653
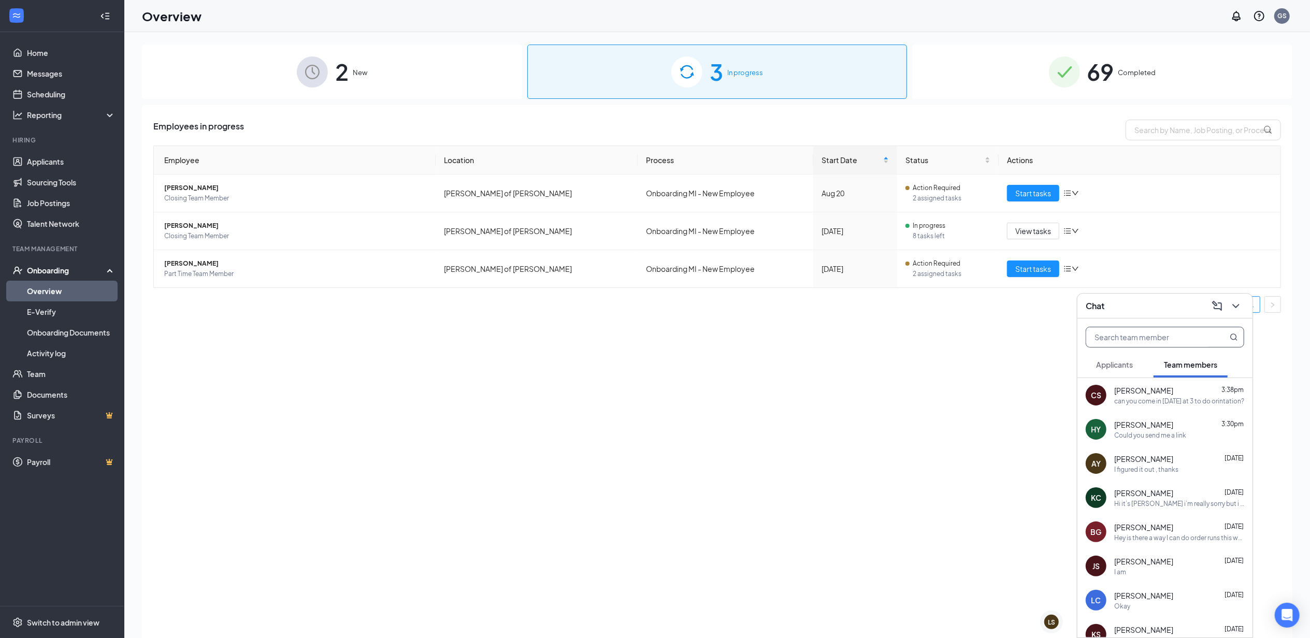
click at [1159, 438] on div "Could you send me a link" at bounding box center [1150, 435] width 72 height 9
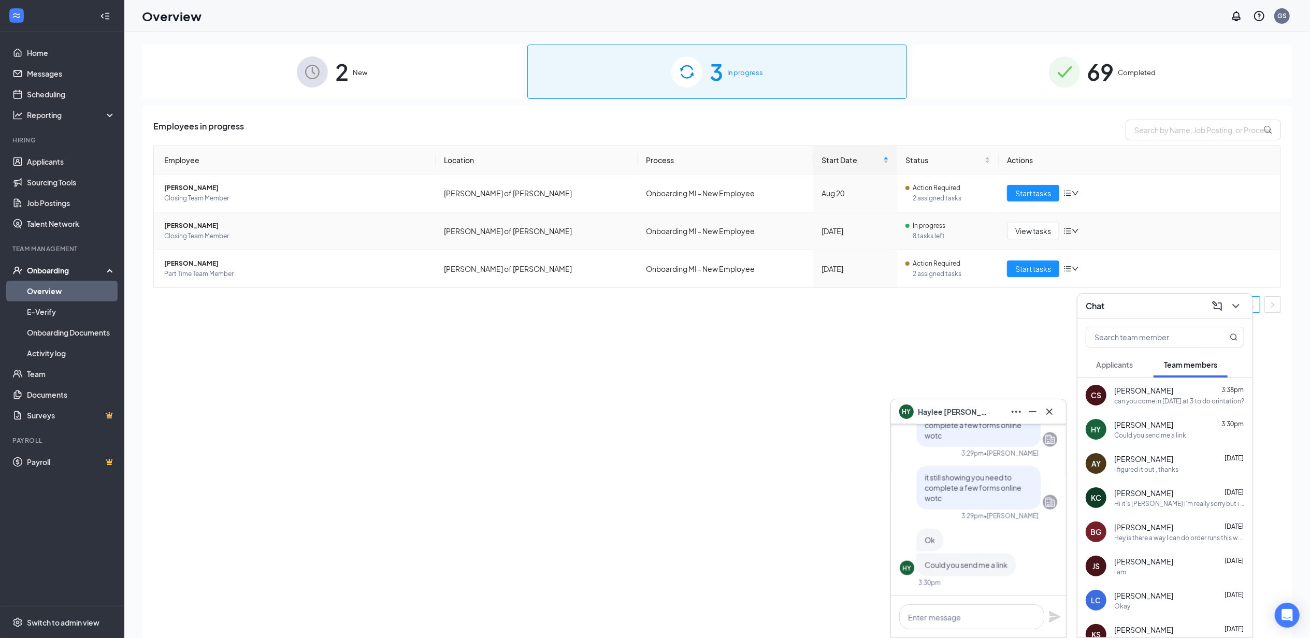
click at [1074, 235] on div at bounding box center [1071, 231] width 16 height 8
click at [775, 391] on div "Employees in progress Employee Location Process Start Date Status Actions [PERS…" at bounding box center [717, 384] width 1150 height 559
click at [1150, 306] on div "Chat" at bounding box center [1165, 306] width 158 height 16
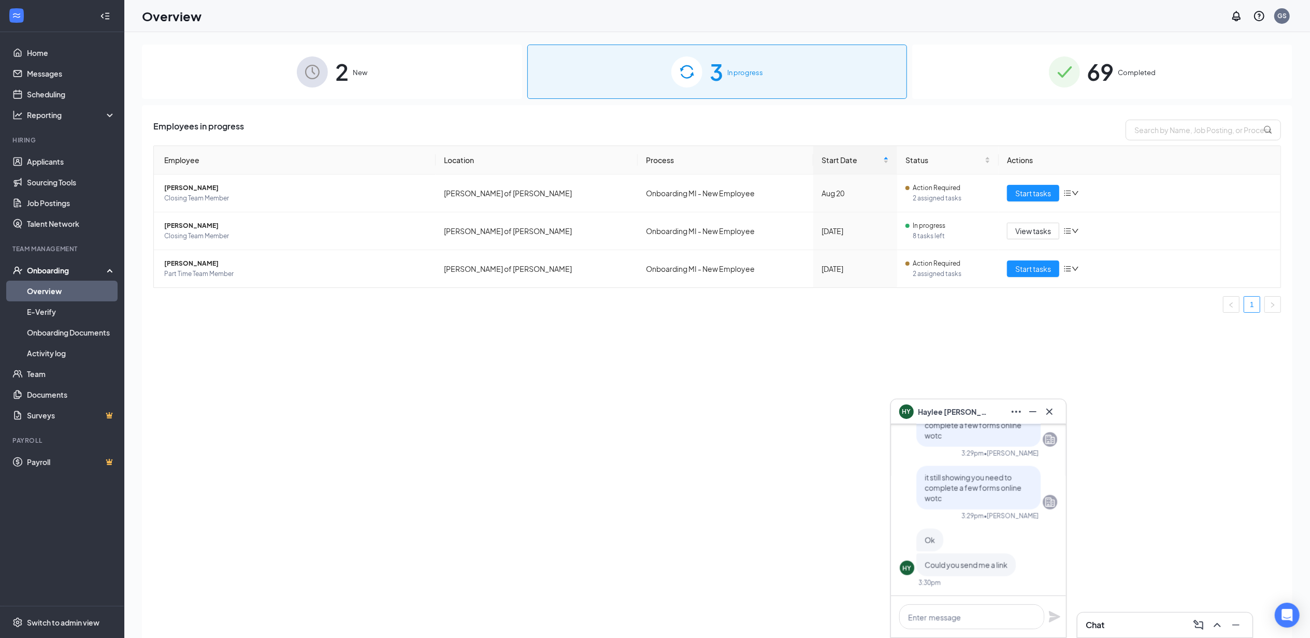
click at [440, 452] on div "Employees in progress Employee Location Process Start Date Status Actions [PERS…" at bounding box center [717, 384] width 1150 height 559
click at [1070, 229] on icon "bars" at bounding box center [1067, 231] width 7 height 6
click at [367, 447] on div "Employees in progress Employee Location Process Start Date Status Actions [PERS…" at bounding box center [717, 384] width 1150 height 559
click at [198, 224] on span "[PERSON_NAME]" at bounding box center [295, 226] width 263 height 10
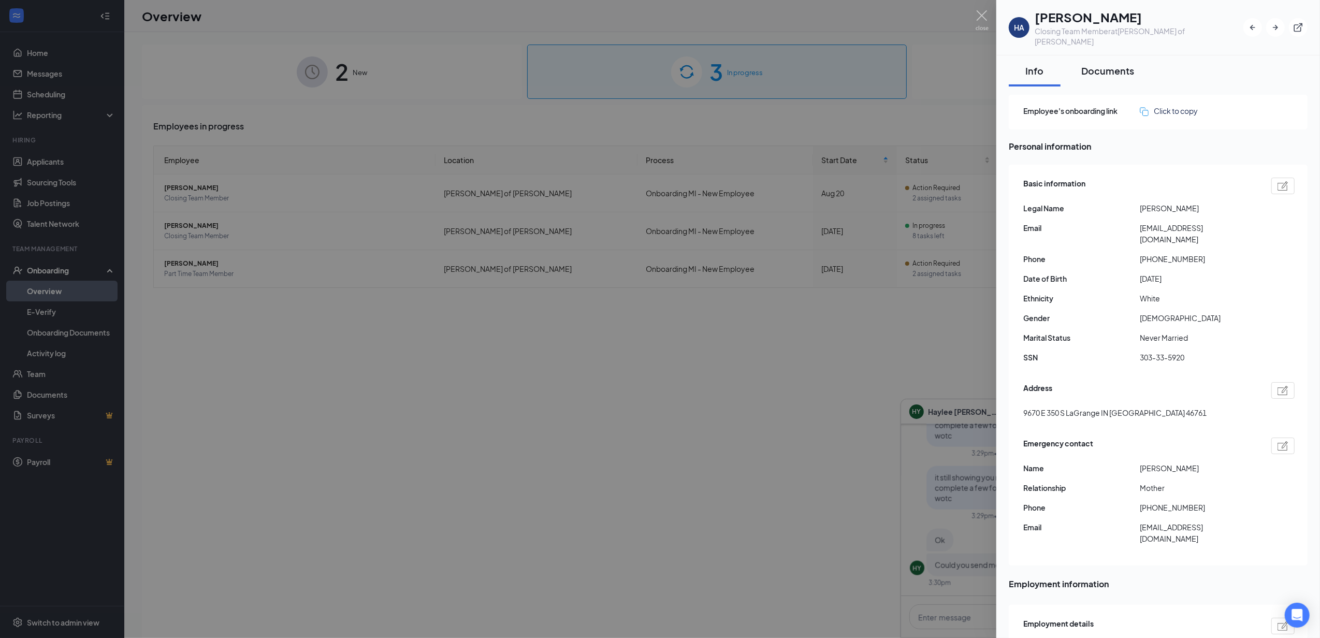
click at [1117, 64] on div "Documents" at bounding box center [1107, 70] width 53 height 13
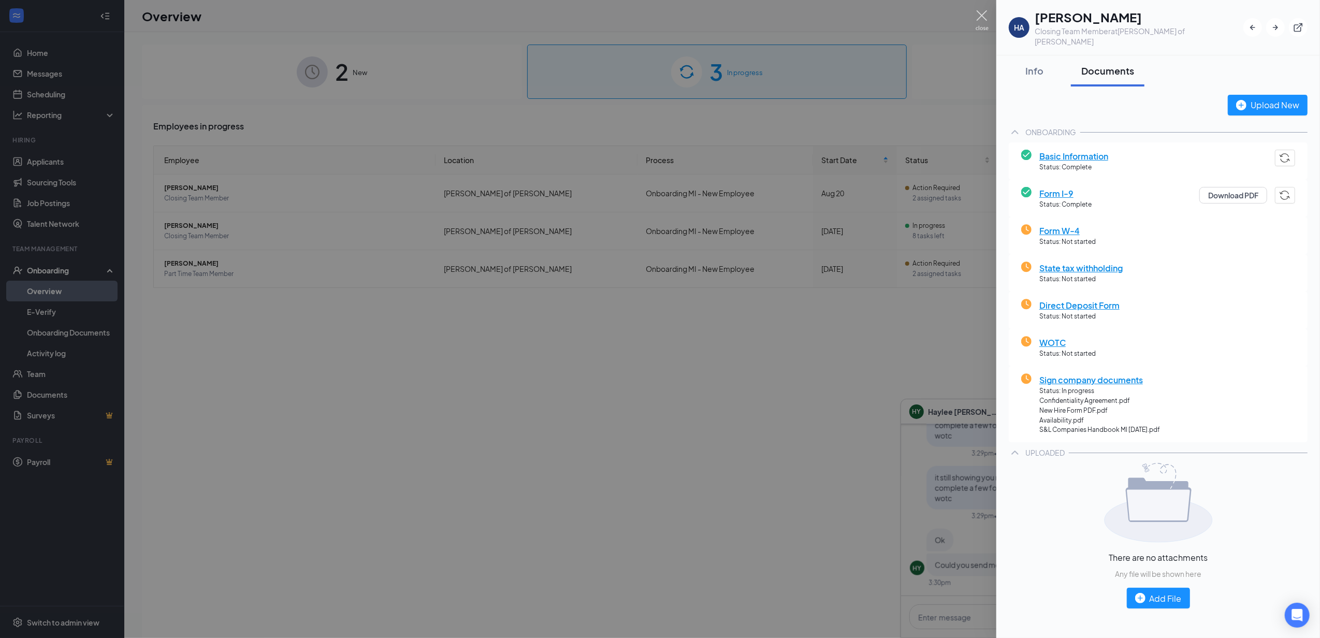
click at [982, 16] on img at bounding box center [982, 20] width 13 height 20
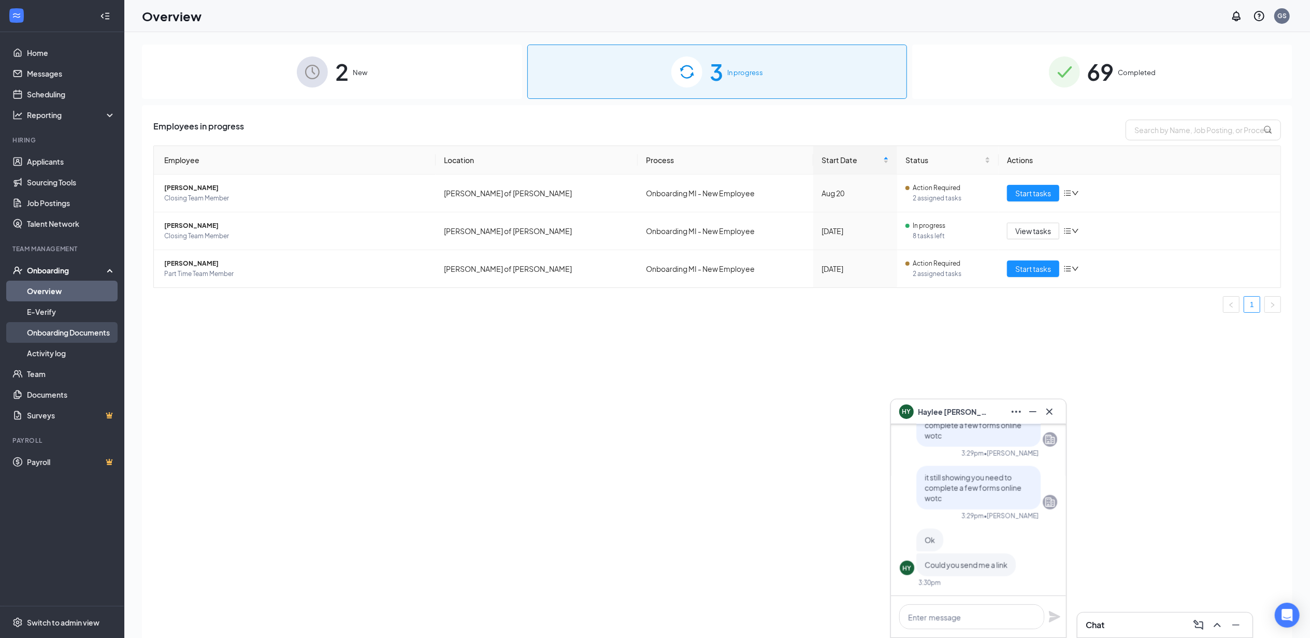
click at [67, 326] on link "Onboarding Documents" at bounding box center [71, 332] width 89 height 21
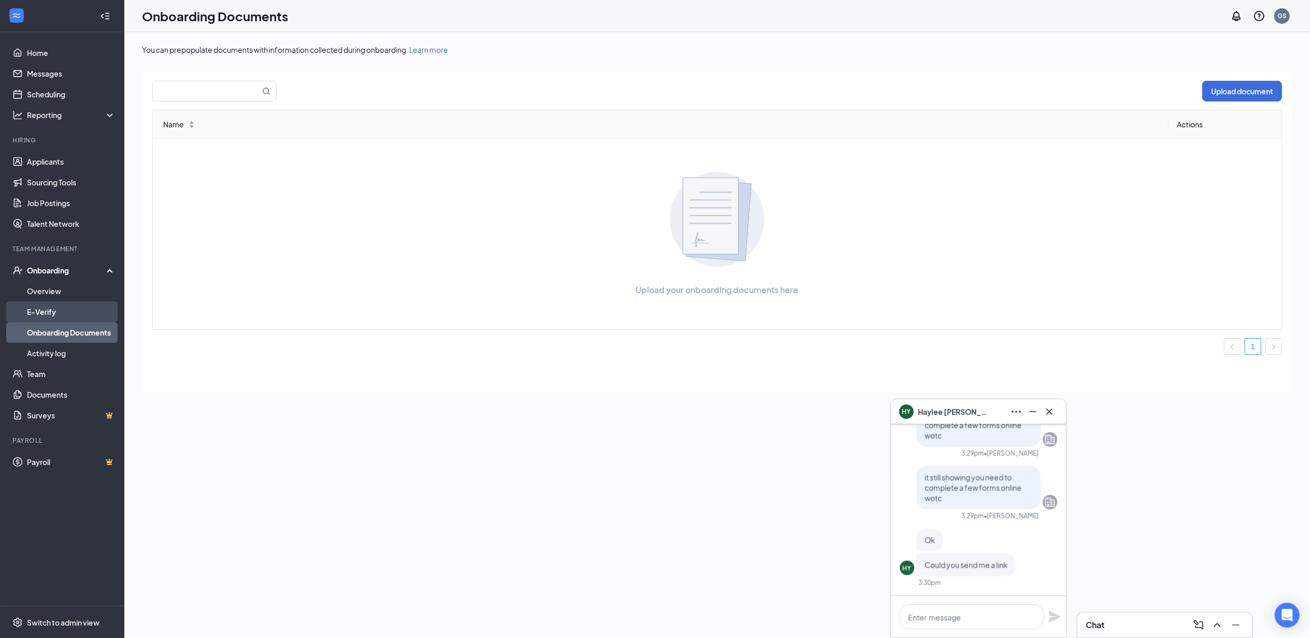
click at [50, 311] on link "E-Verify" at bounding box center [71, 311] width 89 height 21
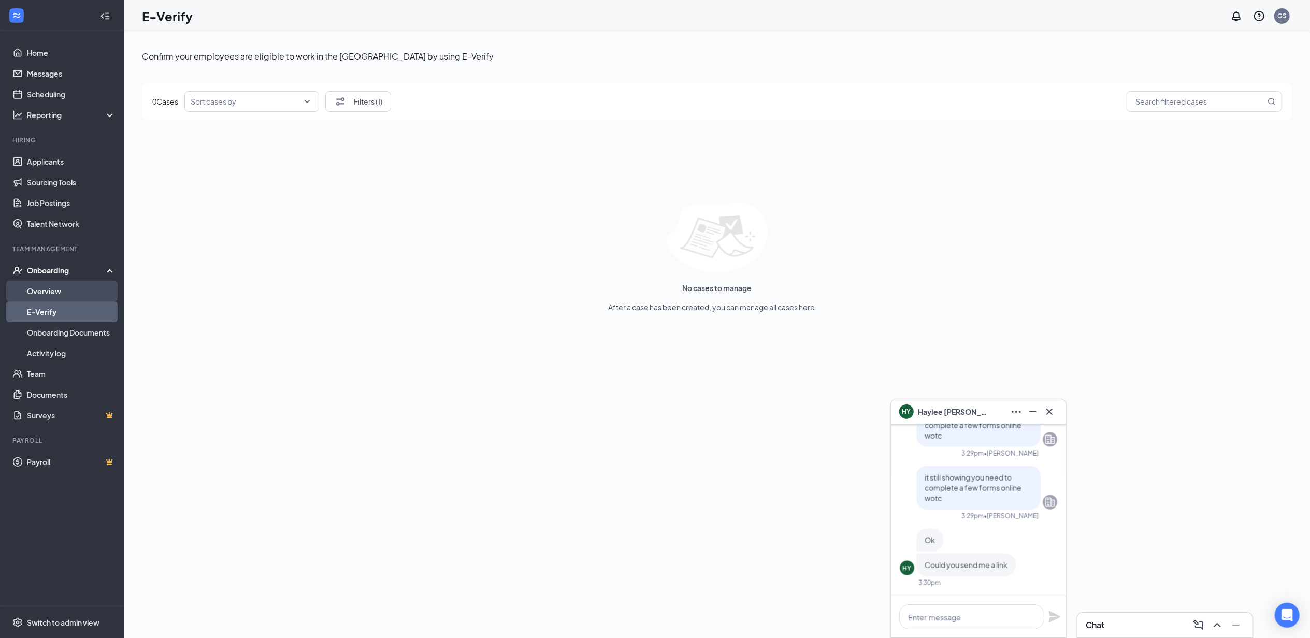
click at [60, 295] on link "Overview" at bounding box center [71, 291] width 89 height 21
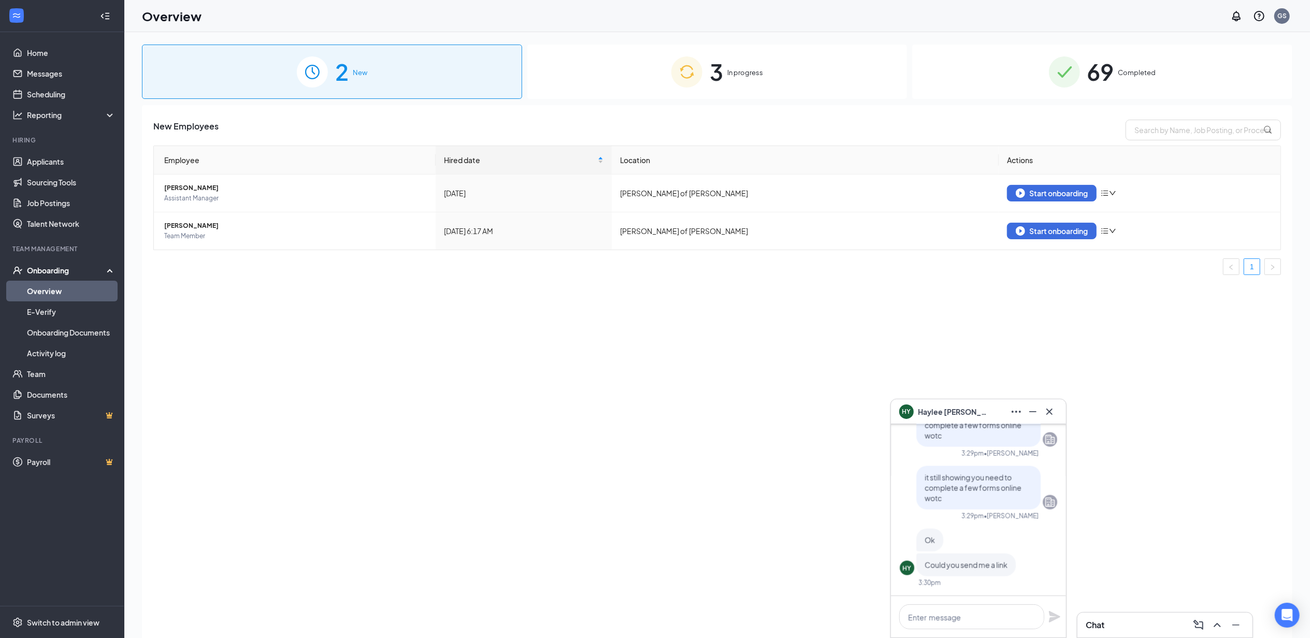
click at [322, 322] on div "New Employees Employee Hired date Location Actions [PERSON_NAME] Assistant Mana…" at bounding box center [717, 384] width 1150 height 559
click at [1053, 413] on icon "Cross" at bounding box center [1049, 412] width 12 height 12
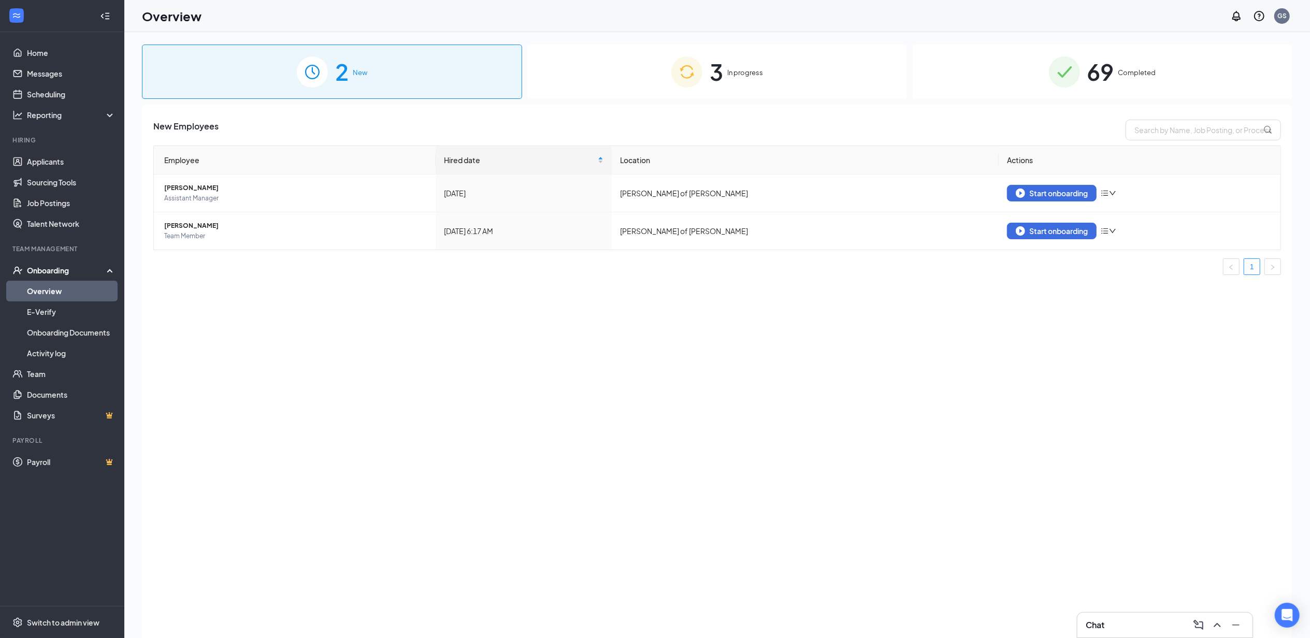
click at [761, 62] on div "3 In progress" at bounding box center [717, 72] width 380 height 54
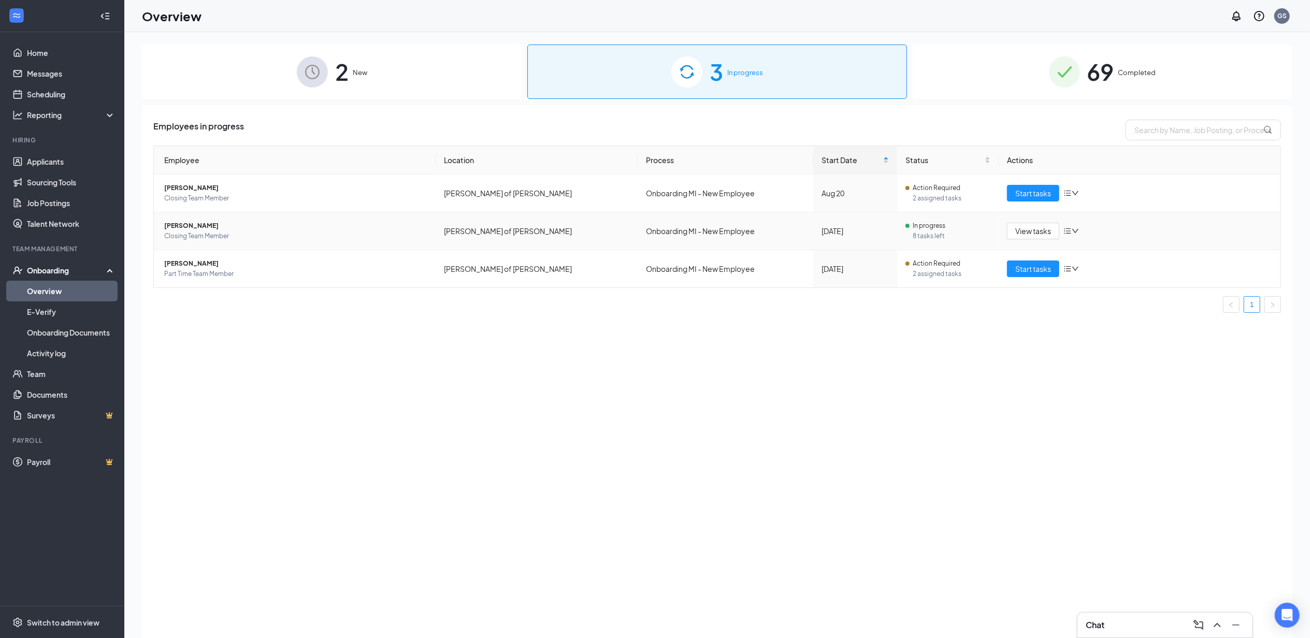
click at [1074, 231] on icon "down" at bounding box center [1075, 230] width 7 height 7
click at [1094, 268] on li "Change process" at bounding box center [1126, 276] width 124 height 23
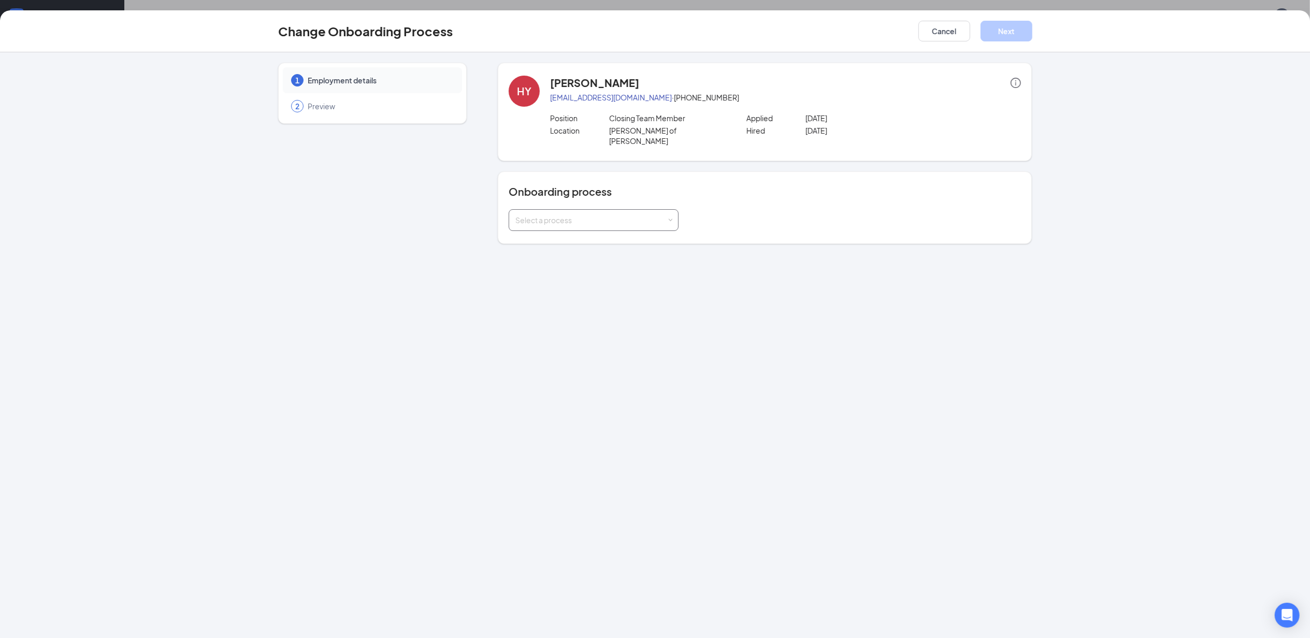
click at [665, 216] on div "Select a process" at bounding box center [593, 220] width 156 height 21
click at [743, 305] on div "1 Employment details 2 Preview HY [PERSON_NAME] [EMAIL_ADDRESS][DOMAIN_NAME] · …" at bounding box center [655, 345] width 1310 height 586
click at [942, 30] on button "Cancel" at bounding box center [944, 31] width 52 height 21
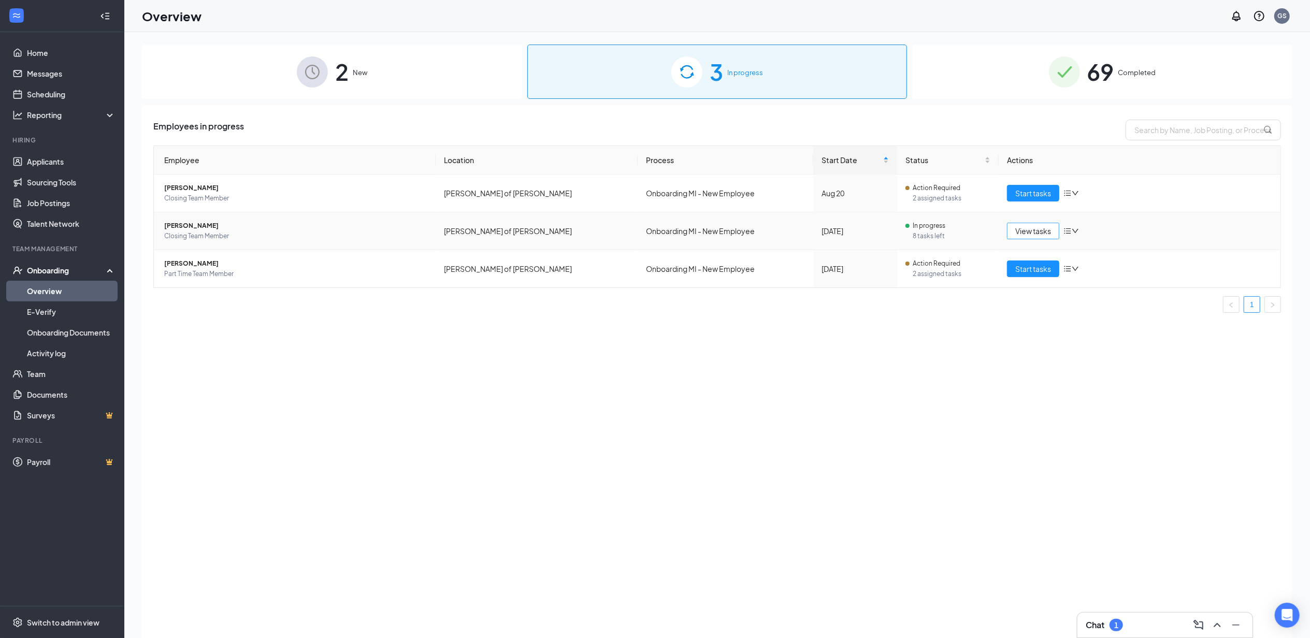
click at [1013, 227] on button "View tasks" at bounding box center [1033, 231] width 52 height 17
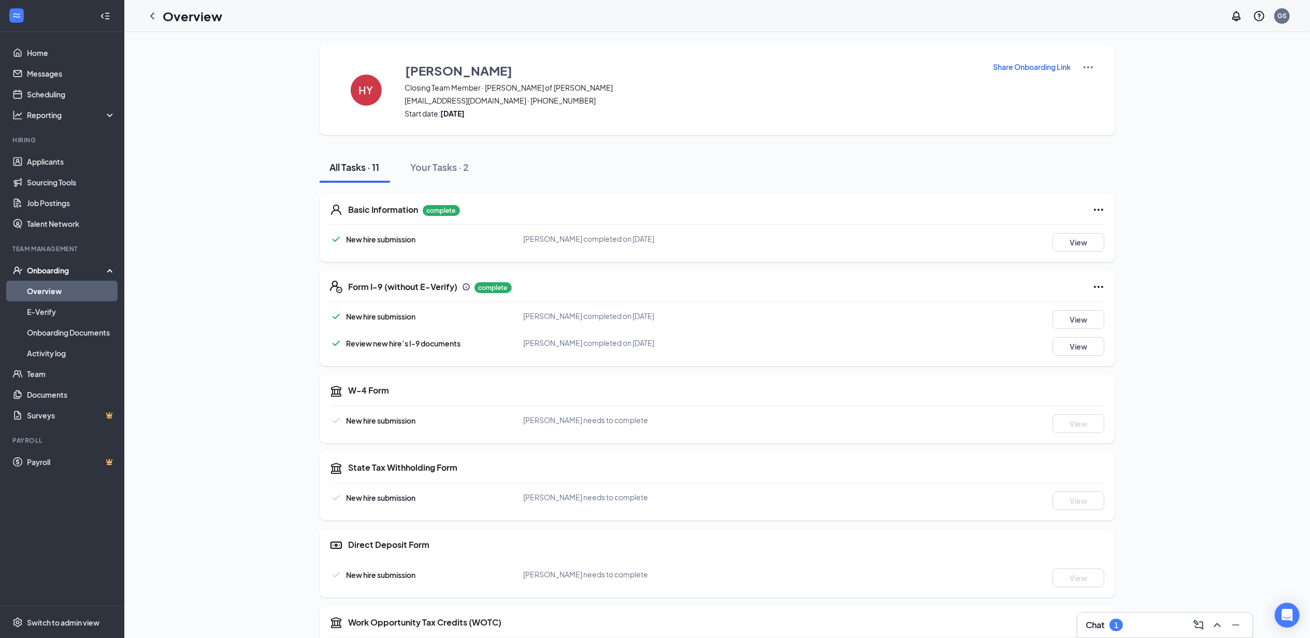
click at [1059, 65] on p "Share Onboarding Link" at bounding box center [1032, 67] width 78 height 10
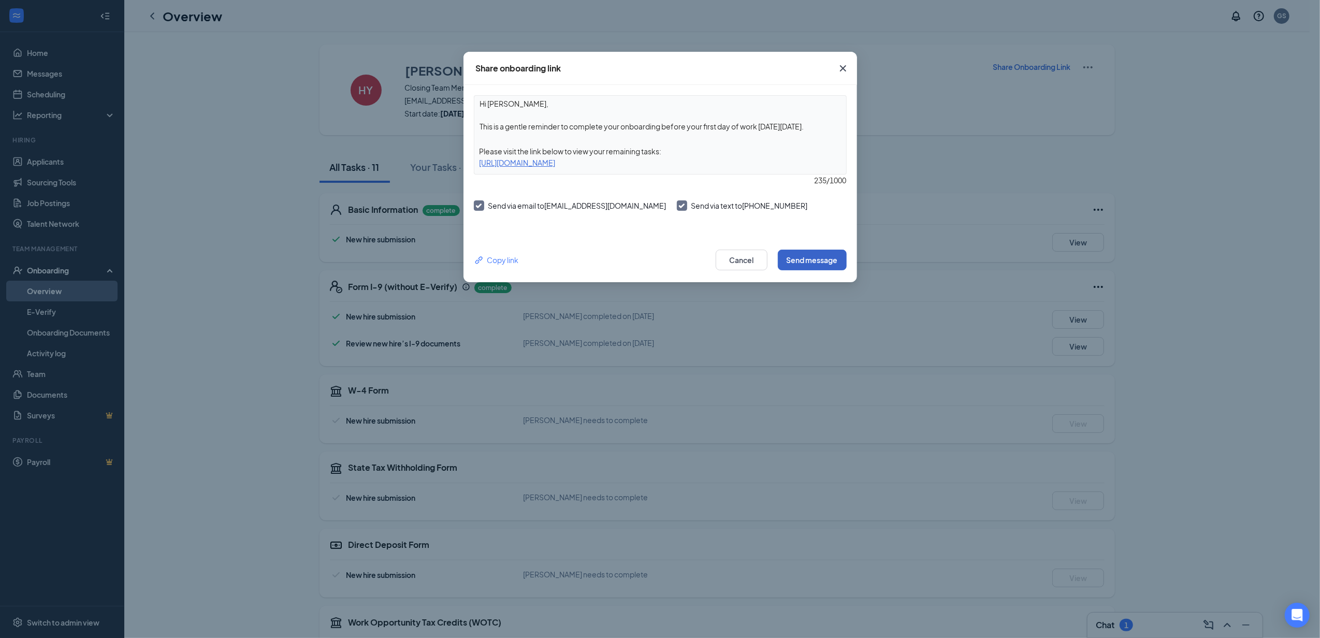
click at [818, 264] on button "Send message" at bounding box center [812, 260] width 69 height 21
